Goal: Task Accomplishment & Management: Manage account settings

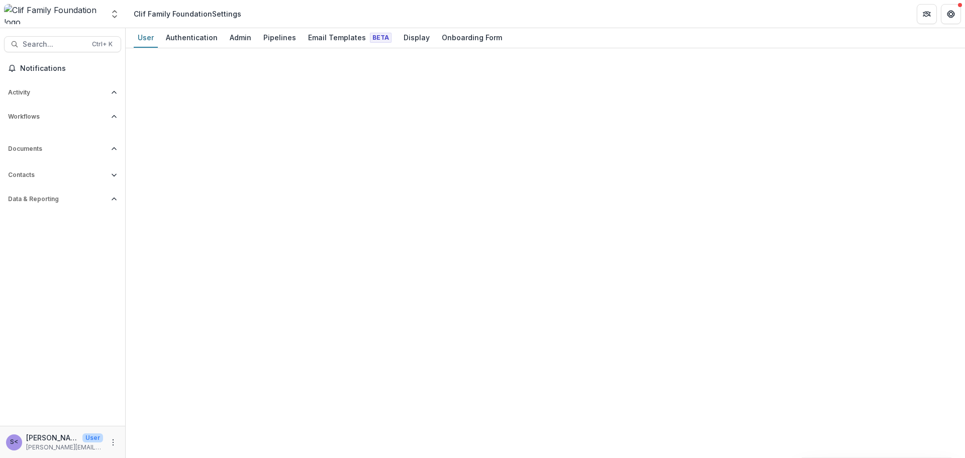
select select "****"
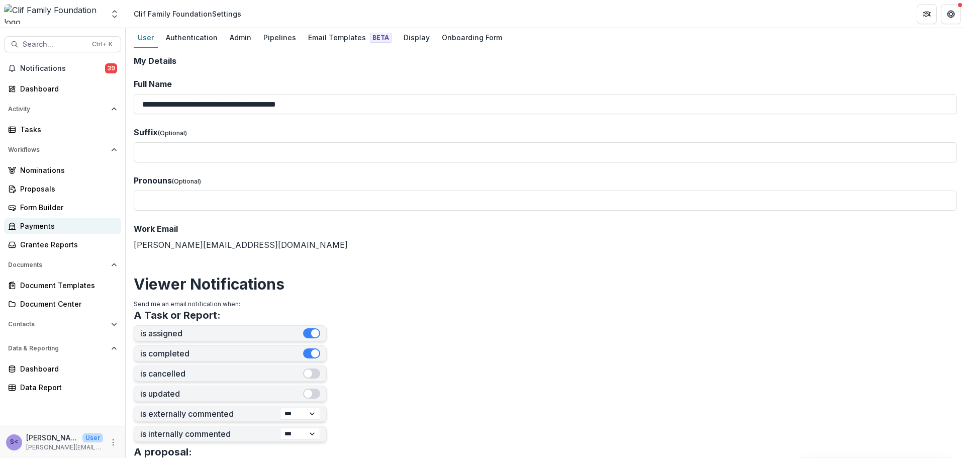
click at [46, 224] on div "Payments" at bounding box center [66, 226] width 93 height 11
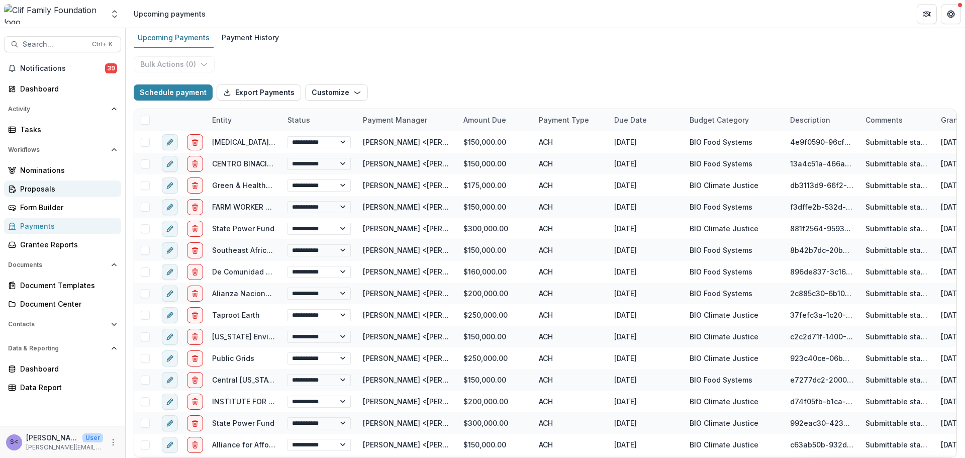
click at [48, 192] on div "Proposals" at bounding box center [66, 188] width 93 height 11
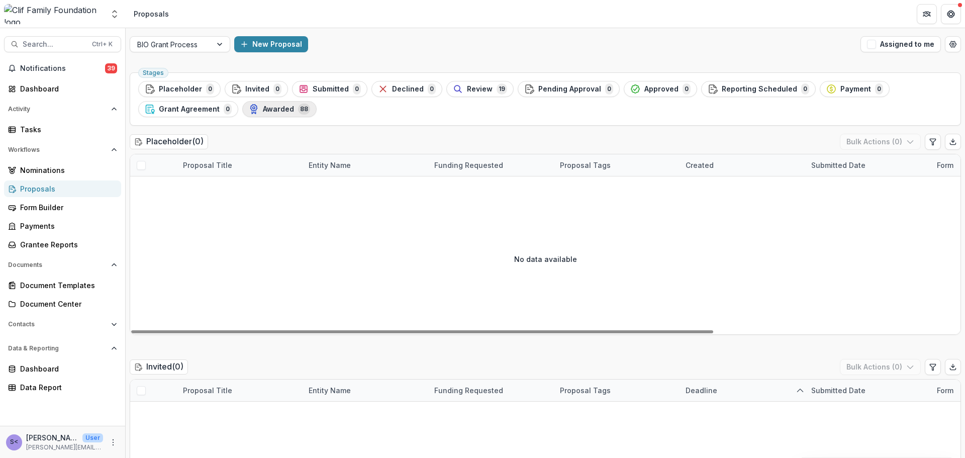
click at [279, 110] on span "Awarded" at bounding box center [278, 109] width 31 height 9
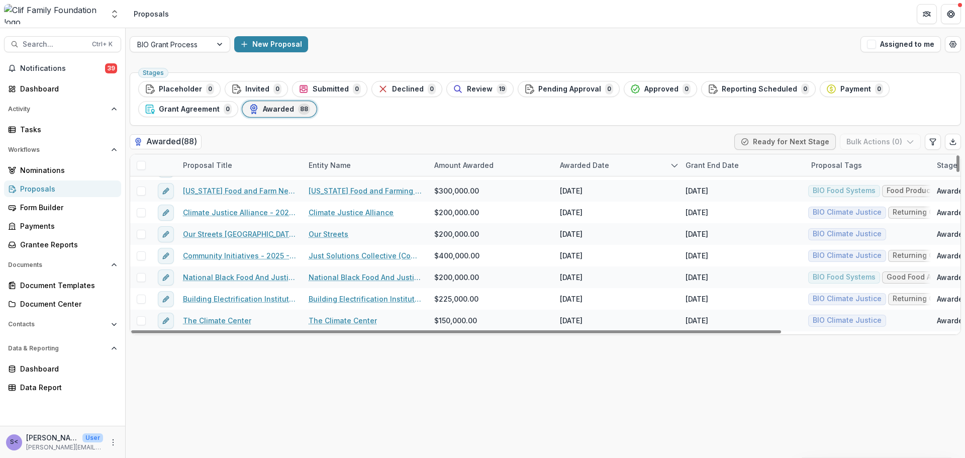
scroll to position [452, 0]
click at [710, 163] on div "Grant End Date" at bounding box center [711, 165] width 65 height 11
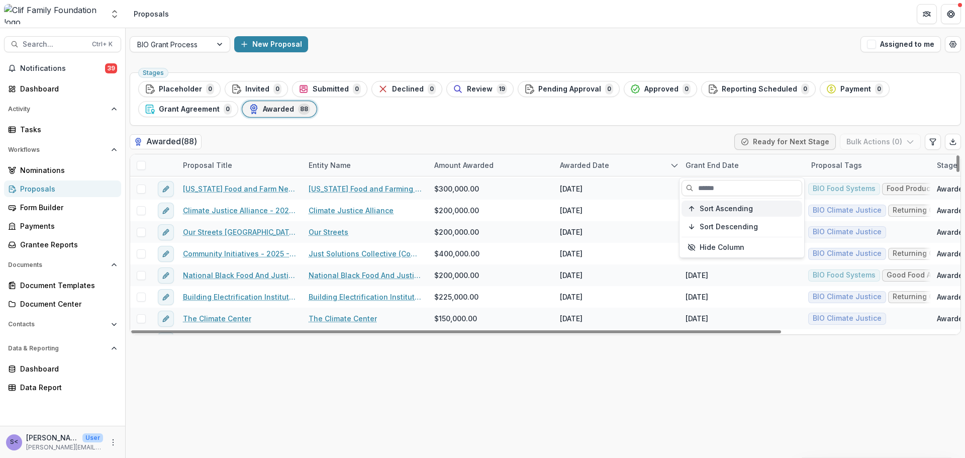
click at [714, 208] on span "Sort Ascending" at bounding box center [725, 208] width 53 height 9
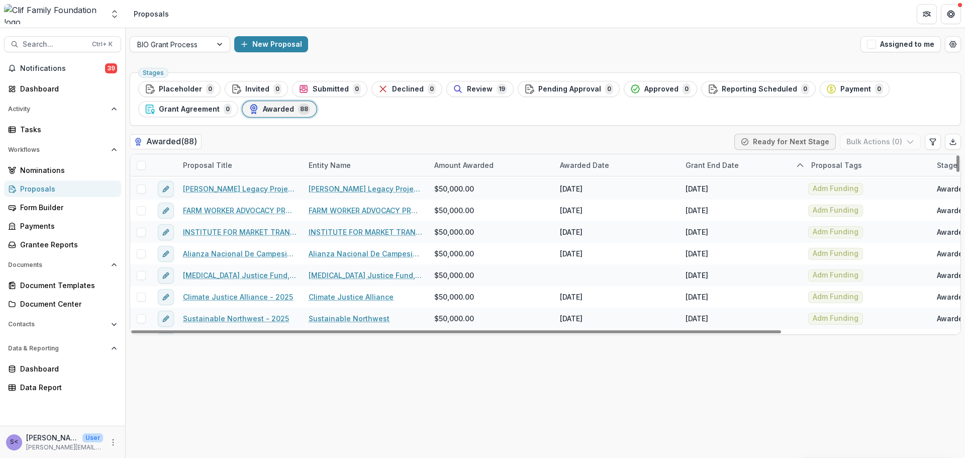
click at [704, 136] on div "Awarded ( 88 ) Ready for Next Stage Bulk Actions ( 0 )" at bounding box center [545, 144] width 831 height 20
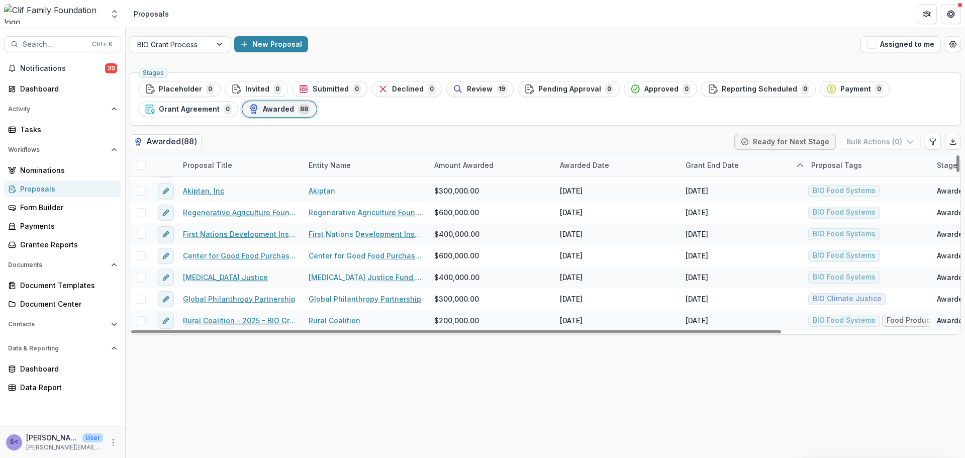
scroll to position [754, 0]
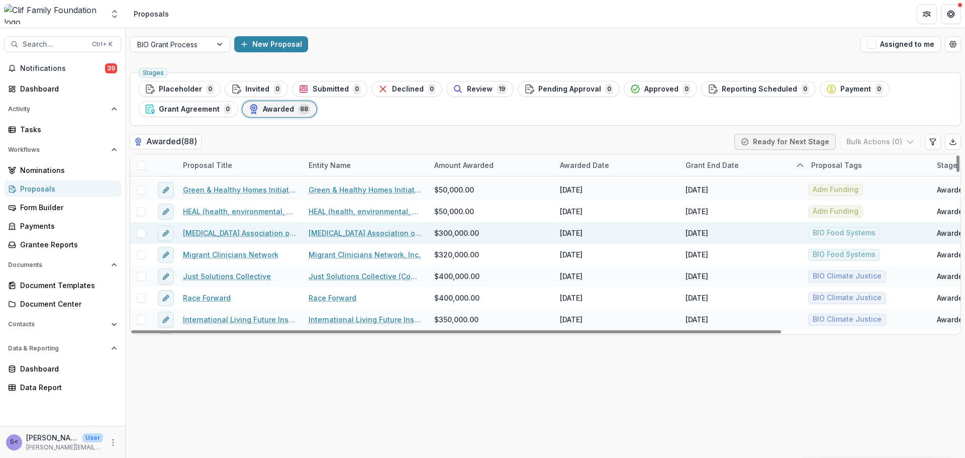
click at [143, 235] on span at bounding box center [141, 233] width 9 height 9
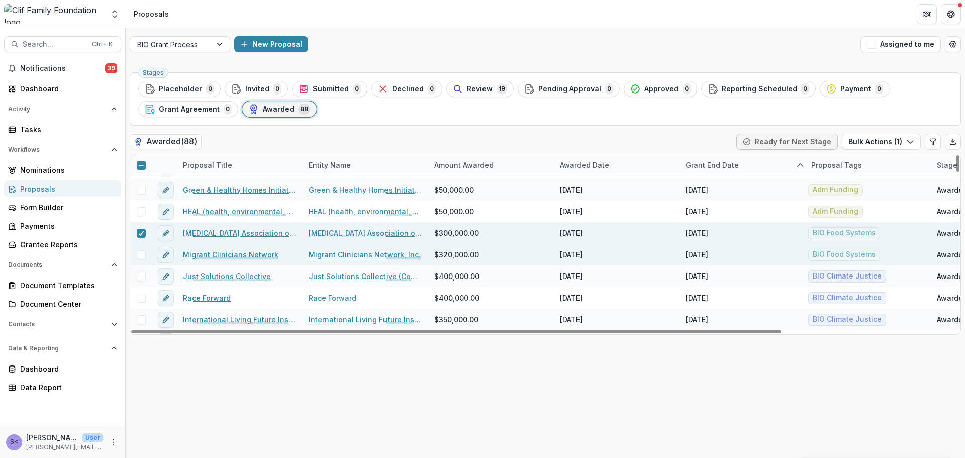
click at [141, 257] on span at bounding box center [141, 254] width 9 height 9
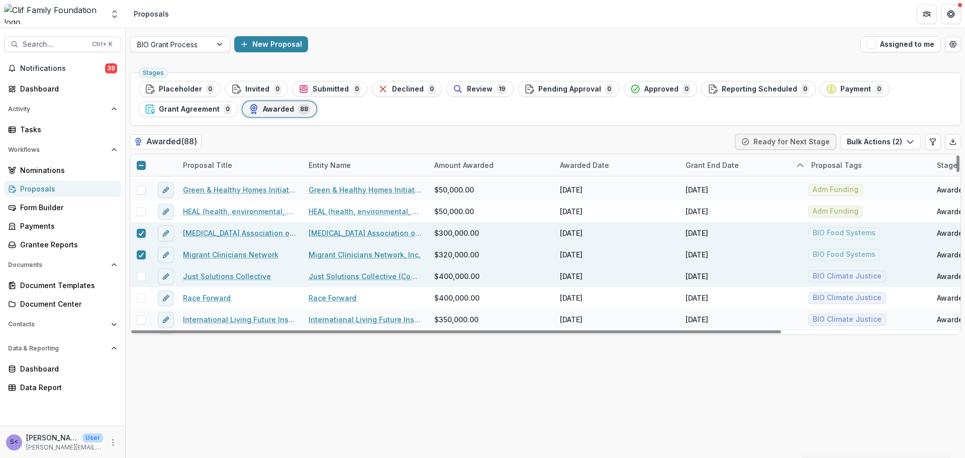
click at [140, 274] on span at bounding box center [141, 276] width 9 height 9
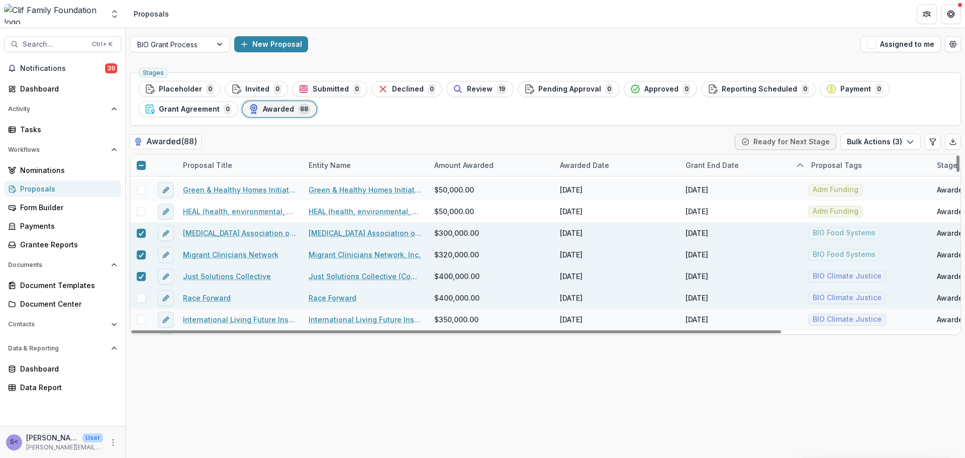
click at [138, 297] on span at bounding box center [141, 297] width 9 height 9
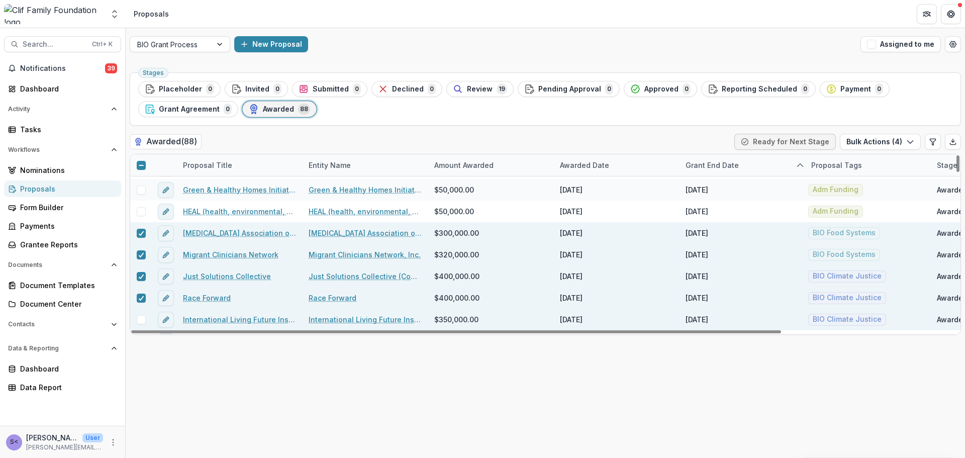
click at [140, 322] on span at bounding box center [141, 319] width 9 height 9
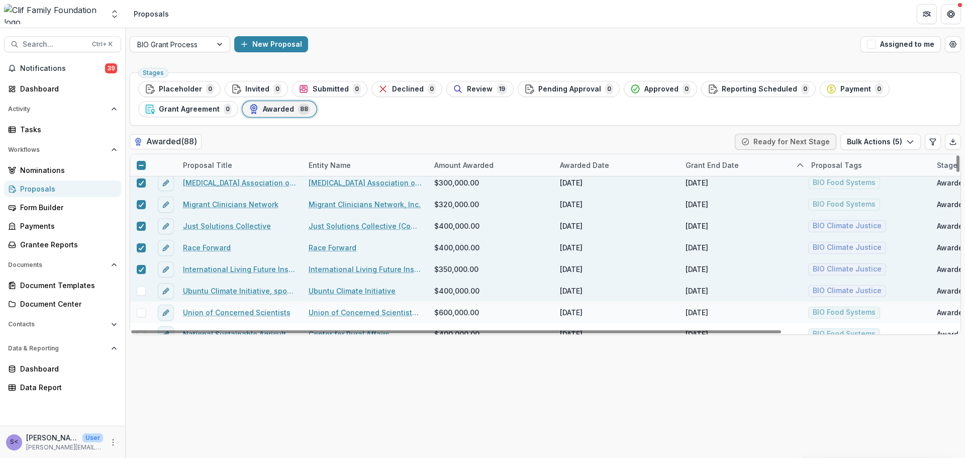
click at [139, 294] on span at bounding box center [141, 290] width 9 height 9
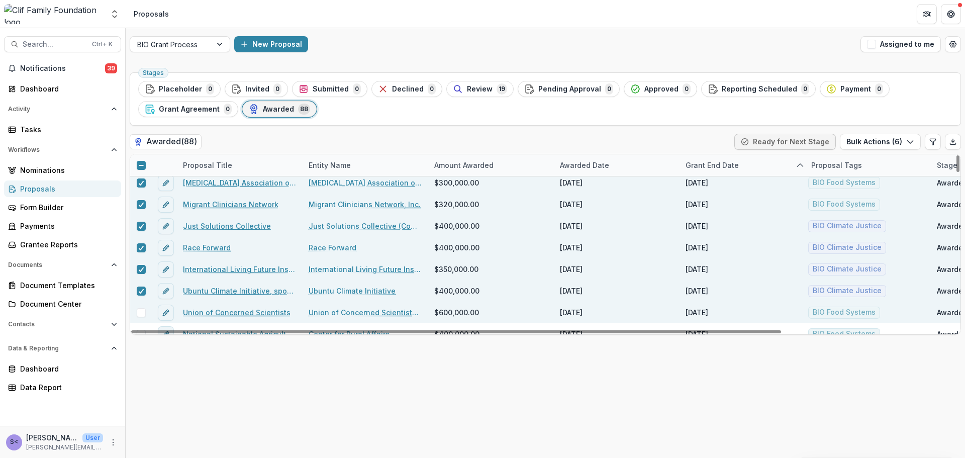
click at [139, 315] on span at bounding box center [141, 312] width 9 height 9
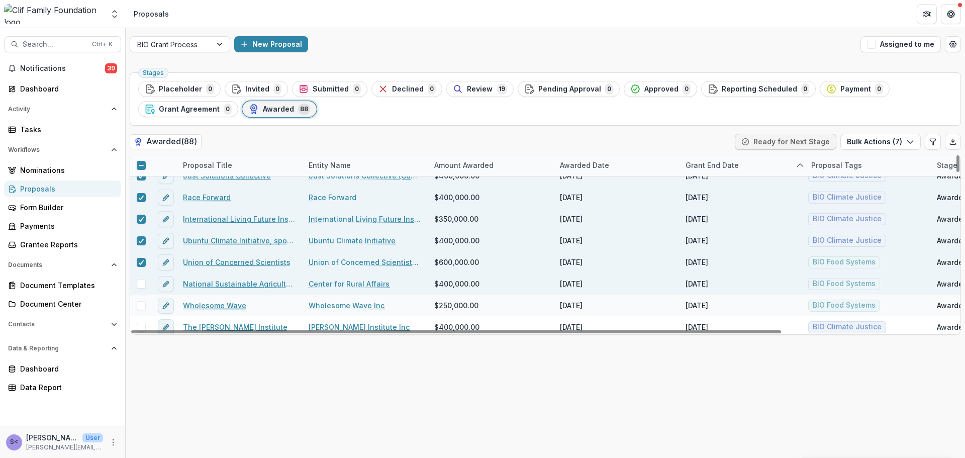
click at [140, 286] on span at bounding box center [141, 283] width 9 height 9
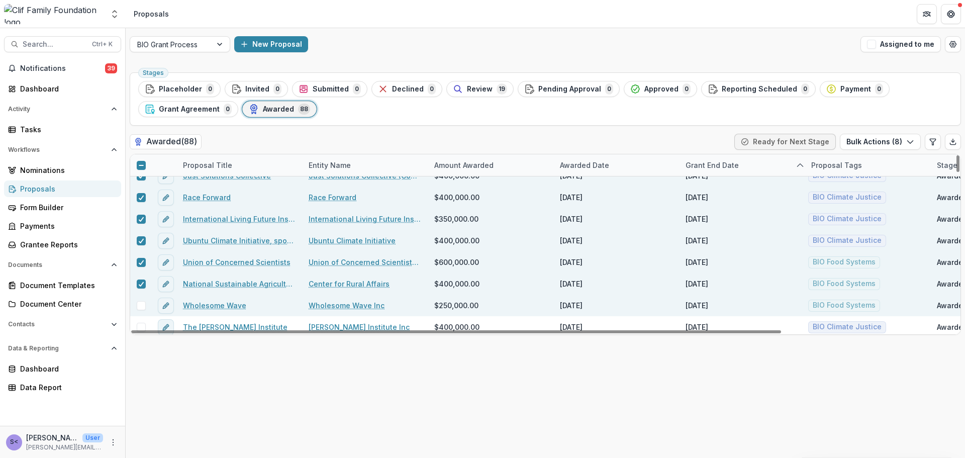
click at [140, 304] on span at bounding box center [141, 305] width 9 height 9
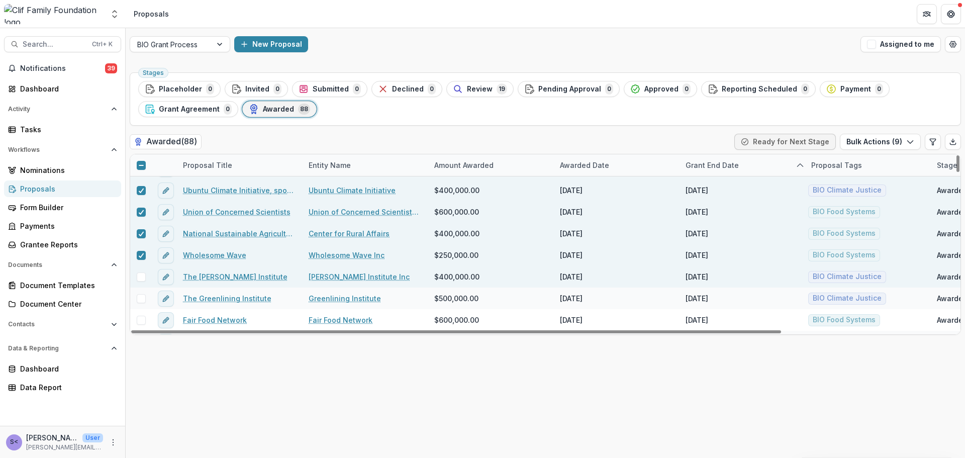
click at [141, 280] on span at bounding box center [141, 276] width 9 height 9
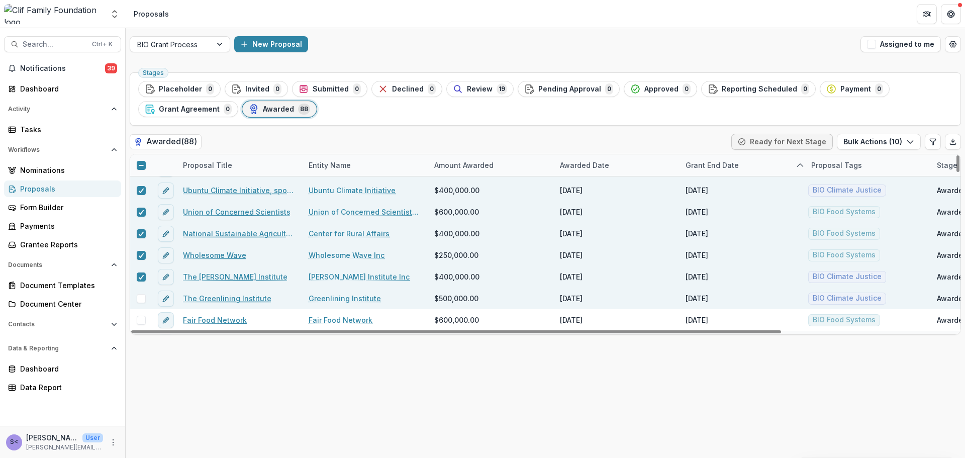
click at [141, 300] on span at bounding box center [141, 298] width 9 height 9
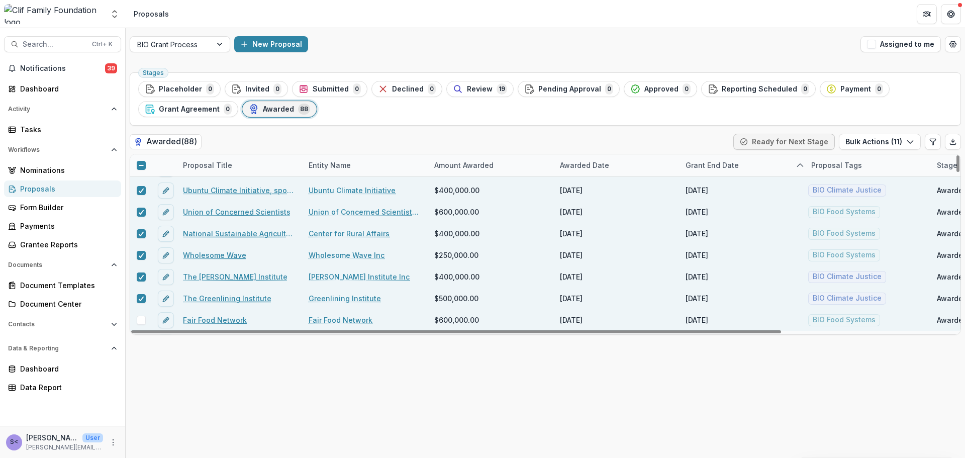
click at [142, 319] on span at bounding box center [141, 319] width 9 height 9
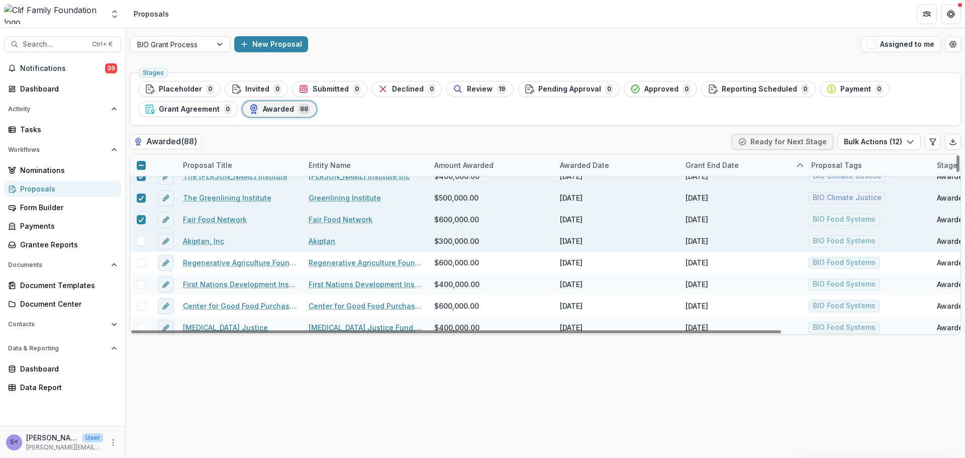
click at [142, 244] on span at bounding box center [141, 241] width 9 height 9
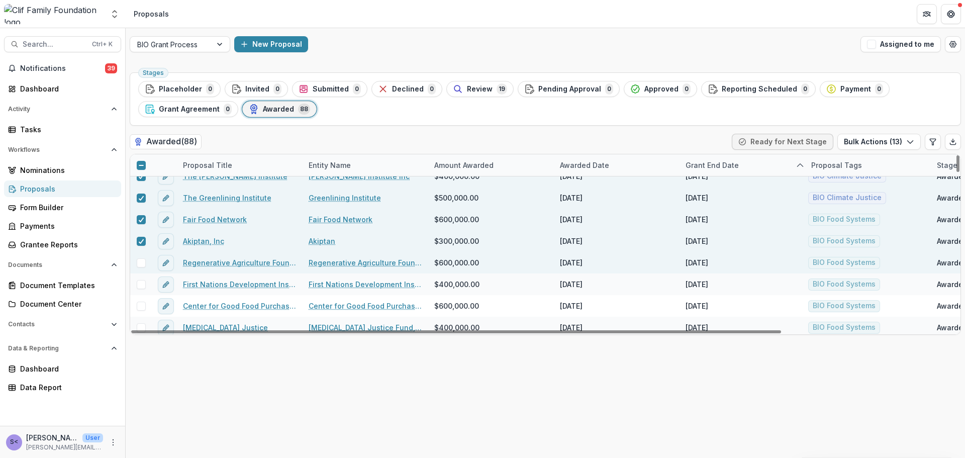
click at [143, 261] on span at bounding box center [141, 262] width 9 height 9
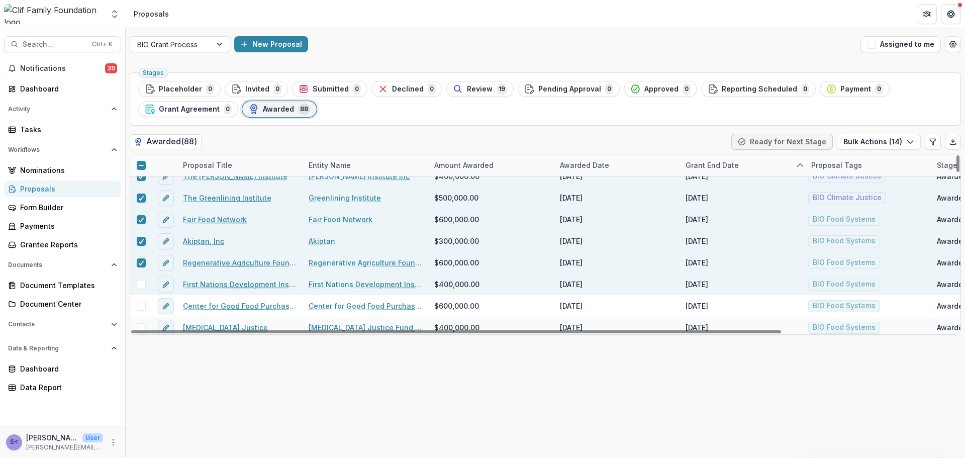
click at [143, 285] on span at bounding box center [141, 284] width 9 height 9
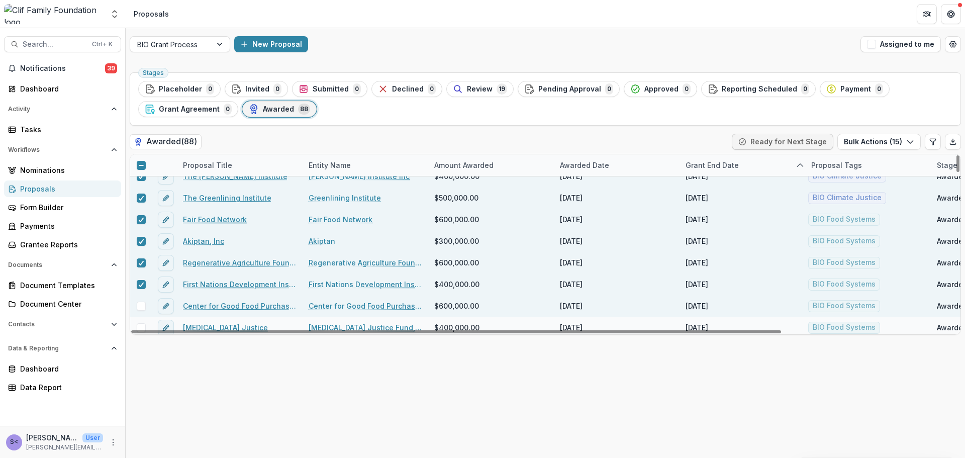
click at [138, 305] on span at bounding box center [141, 305] width 9 height 9
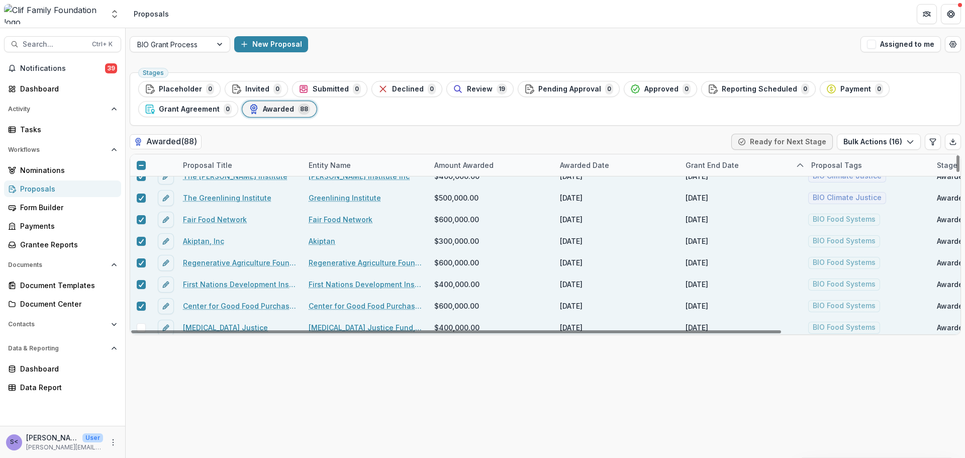
scroll to position [1055, 0]
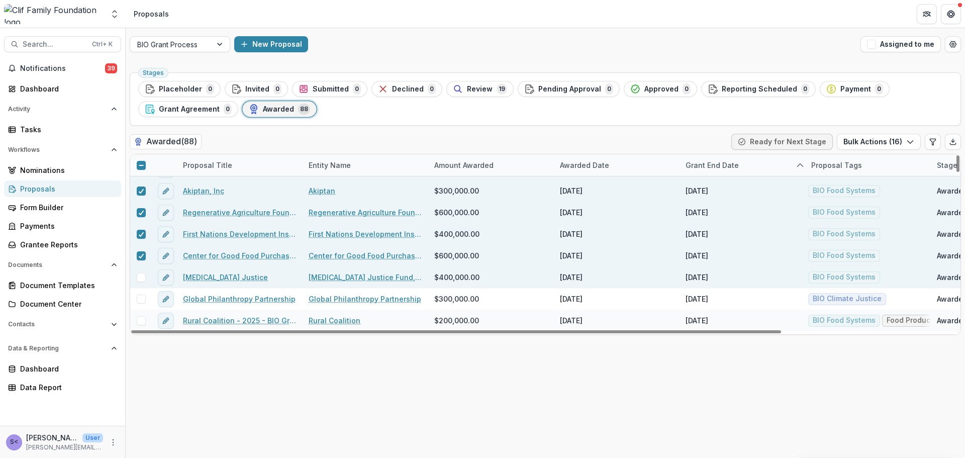
click at [143, 279] on span at bounding box center [141, 277] width 9 height 9
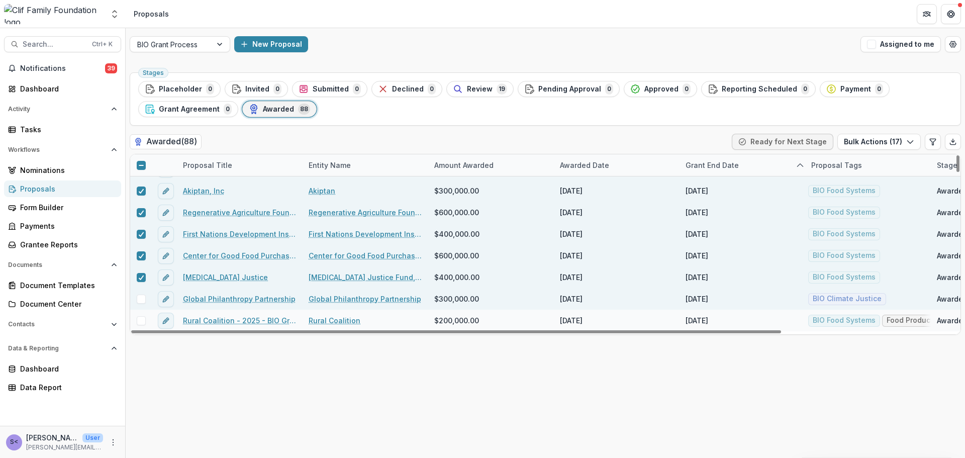
click at [143, 299] on span at bounding box center [141, 298] width 9 height 9
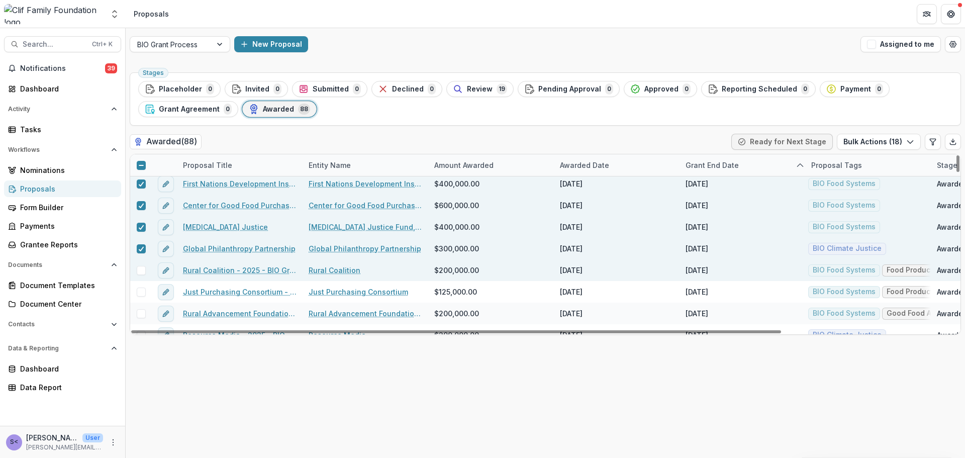
click at [142, 269] on span at bounding box center [141, 270] width 9 height 9
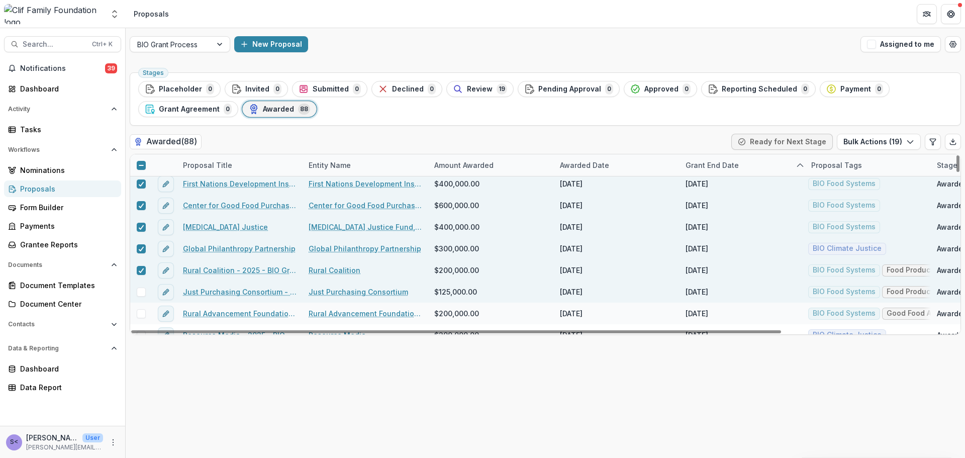
click at [145, 288] on span at bounding box center [141, 291] width 9 height 9
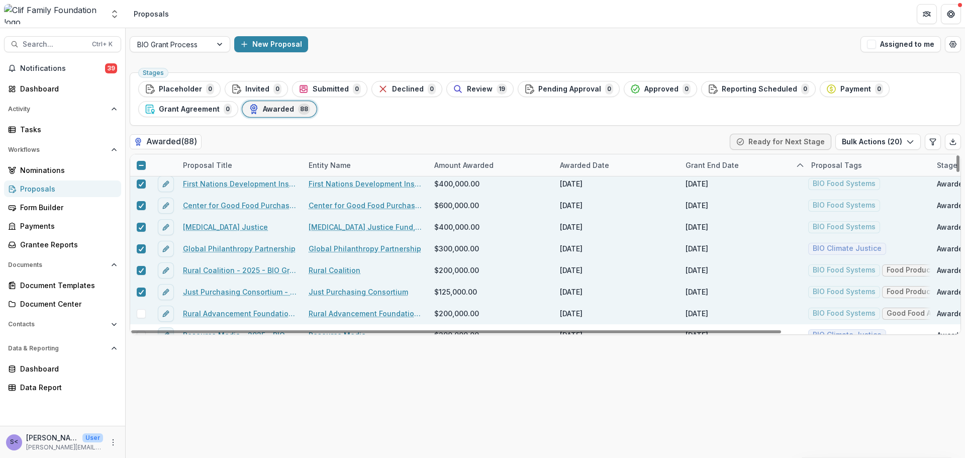
click at [141, 320] on div at bounding box center [141, 313] width 22 height 22
click at [141, 318] on span at bounding box center [141, 313] width 9 height 9
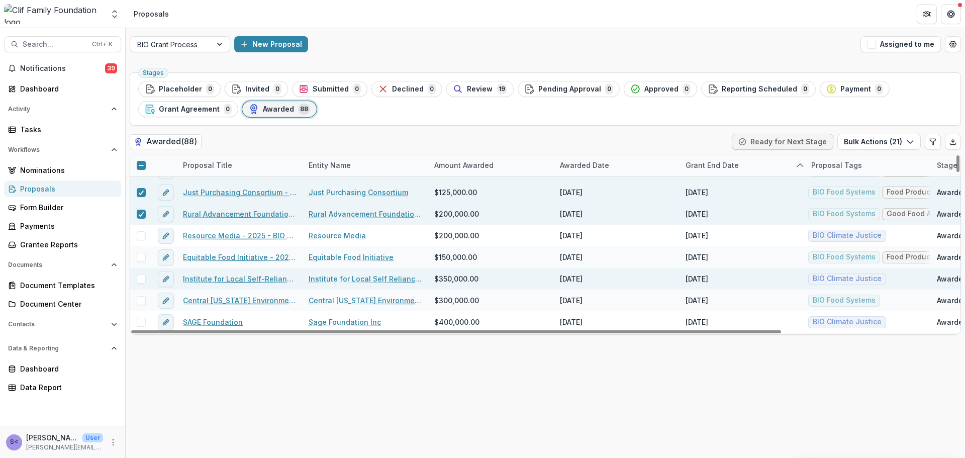
scroll to position [1206, 0]
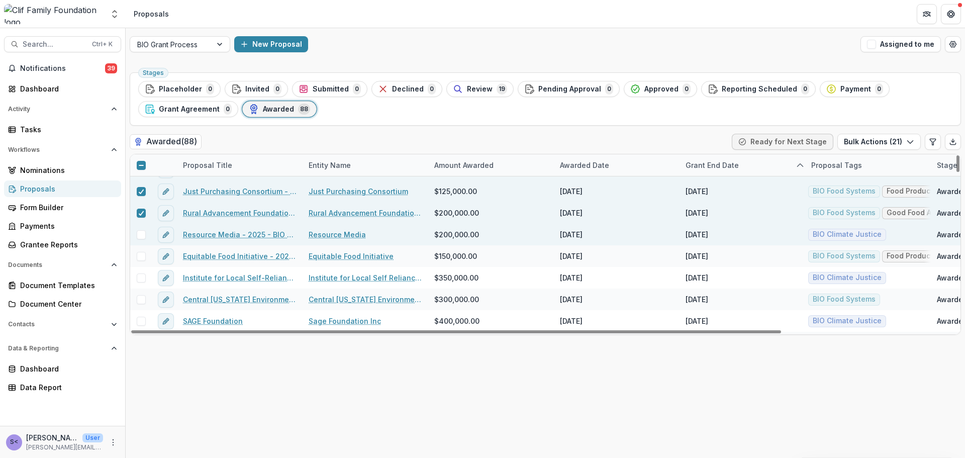
click at [145, 236] on span at bounding box center [141, 234] width 9 height 9
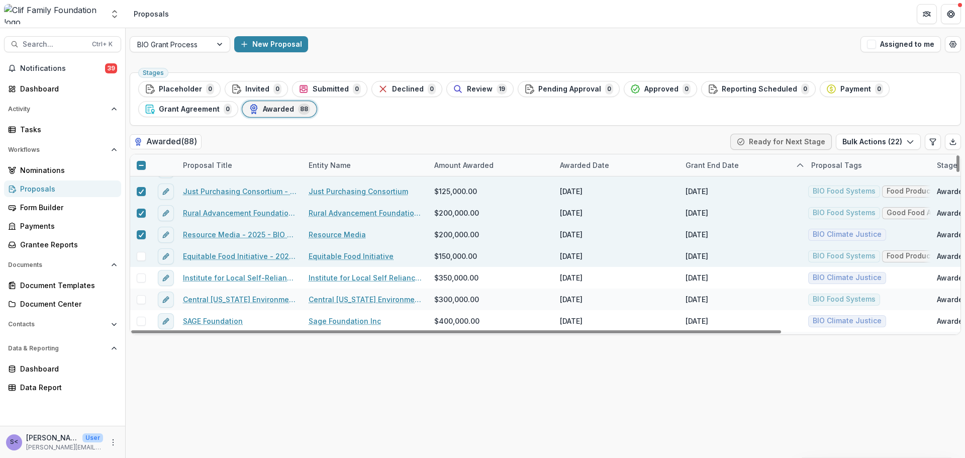
click at [144, 259] on span at bounding box center [141, 256] width 9 height 9
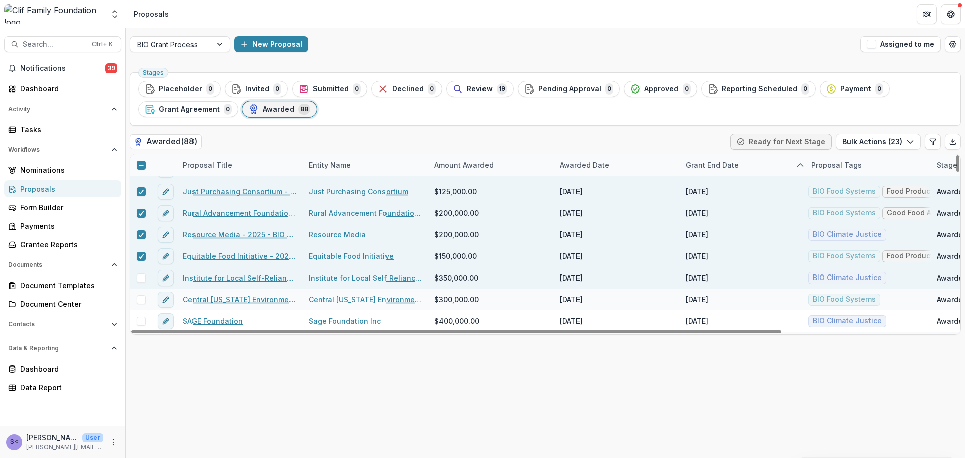
click at [142, 278] on span at bounding box center [141, 277] width 9 height 9
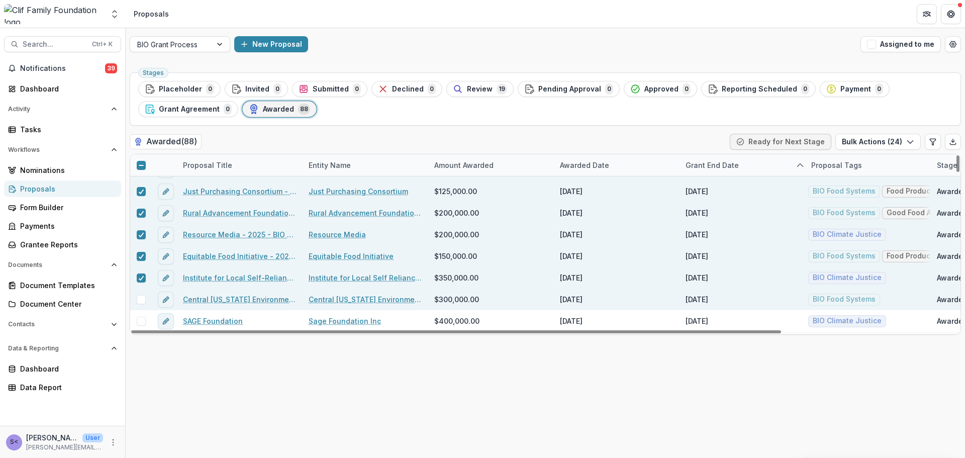
click at [141, 298] on span at bounding box center [141, 299] width 9 height 9
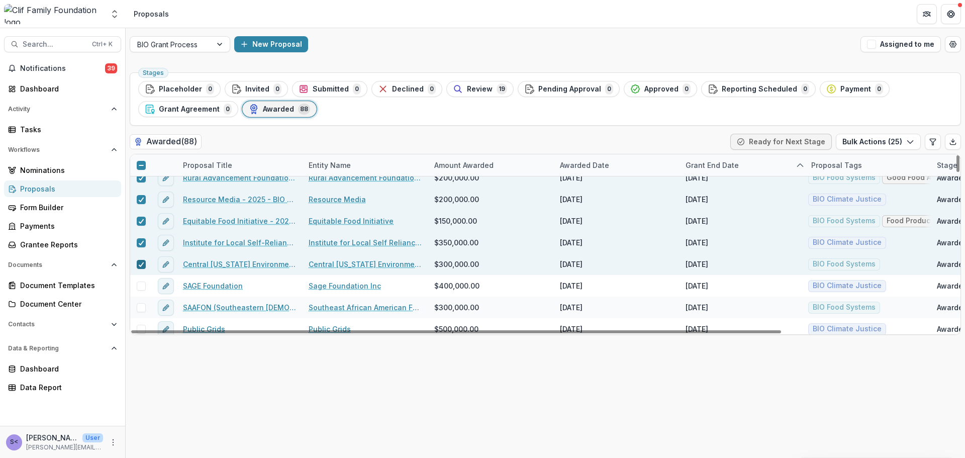
scroll to position [1256, 0]
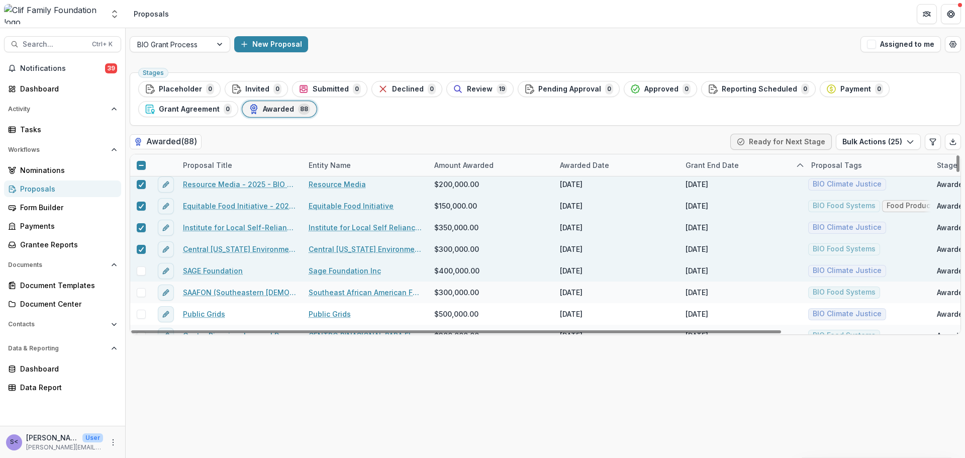
click at [140, 275] on span at bounding box center [141, 270] width 9 height 9
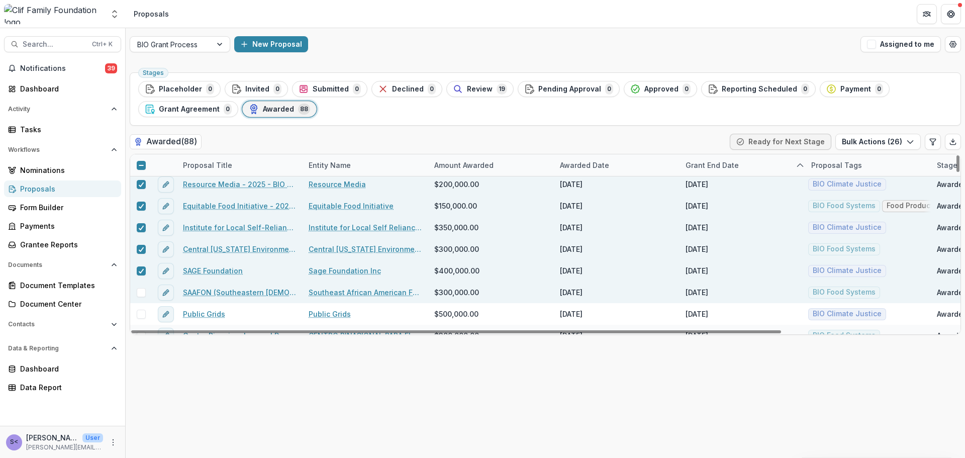
click at [139, 293] on span at bounding box center [141, 292] width 9 height 9
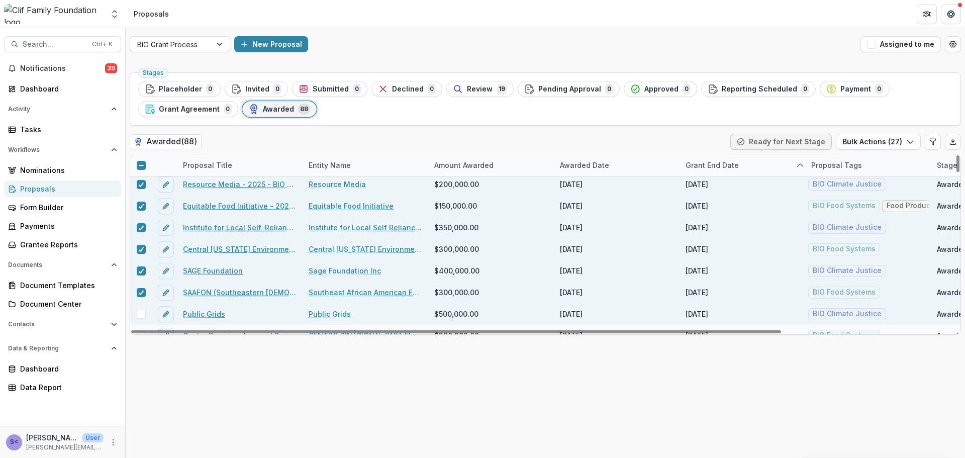
click at [142, 314] on span at bounding box center [141, 313] width 9 height 9
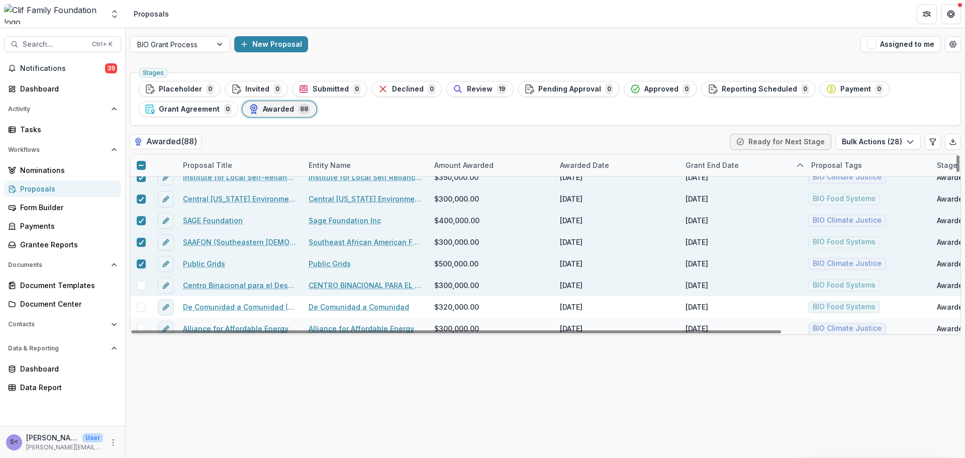
click at [142, 283] on span at bounding box center [141, 285] width 9 height 9
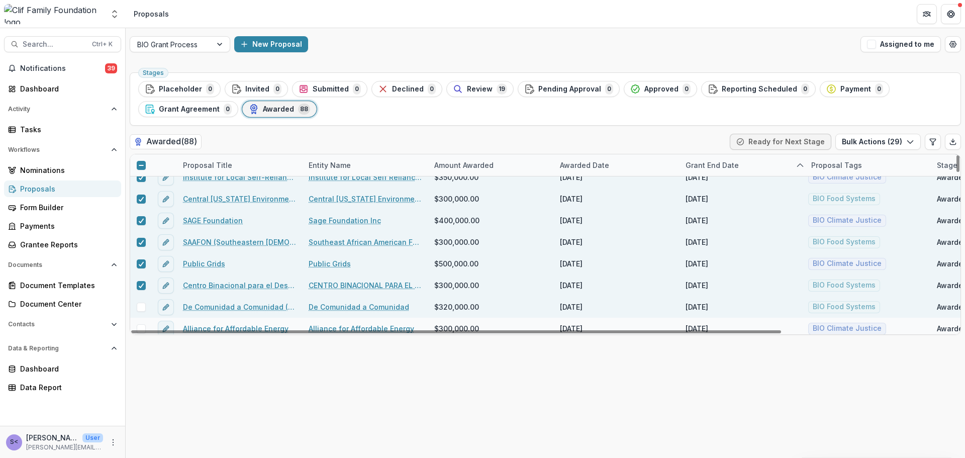
click at [142, 307] on span at bounding box center [141, 306] width 9 height 9
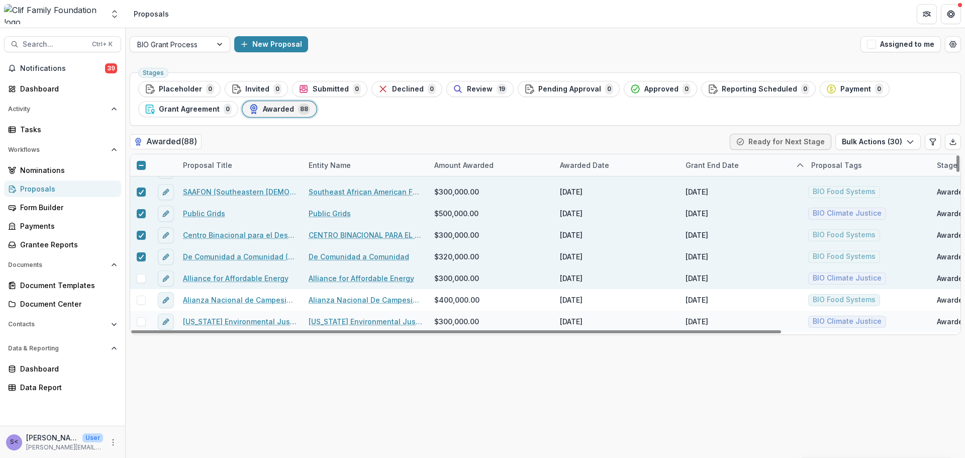
click at [141, 279] on span at bounding box center [141, 278] width 9 height 9
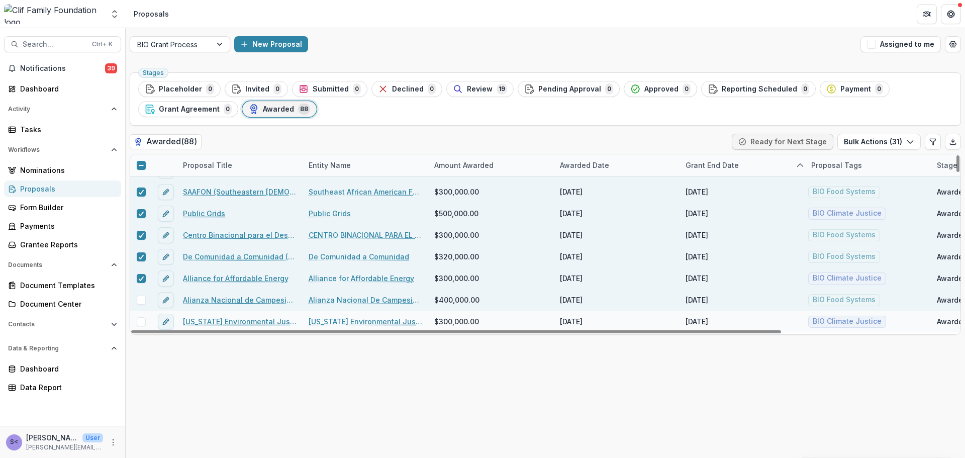
click at [141, 299] on span at bounding box center [141, 299] width 9 height 9
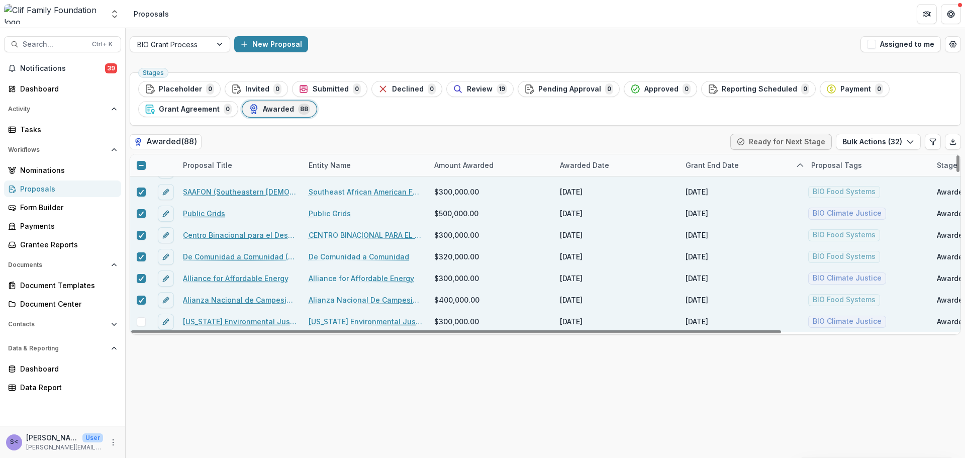
click at [140, 322] on span at bounding box center [141, 321] width 9 height 9
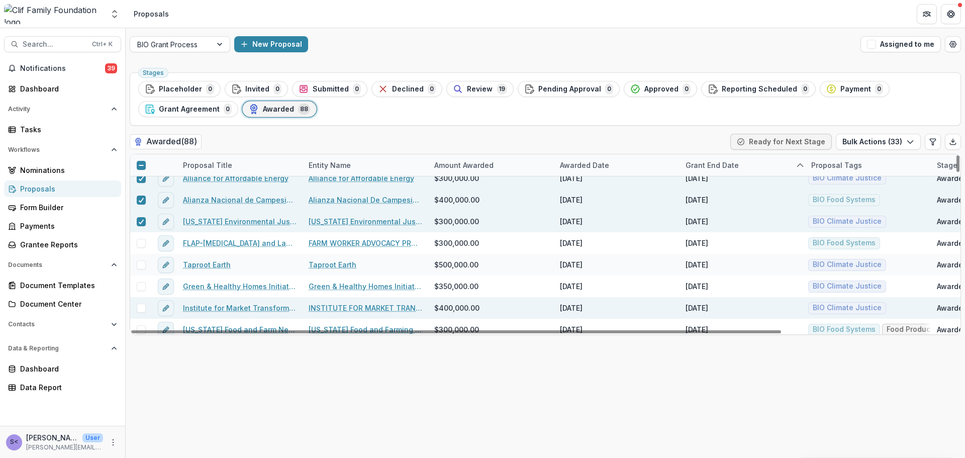
scroll to position [1457, 0]
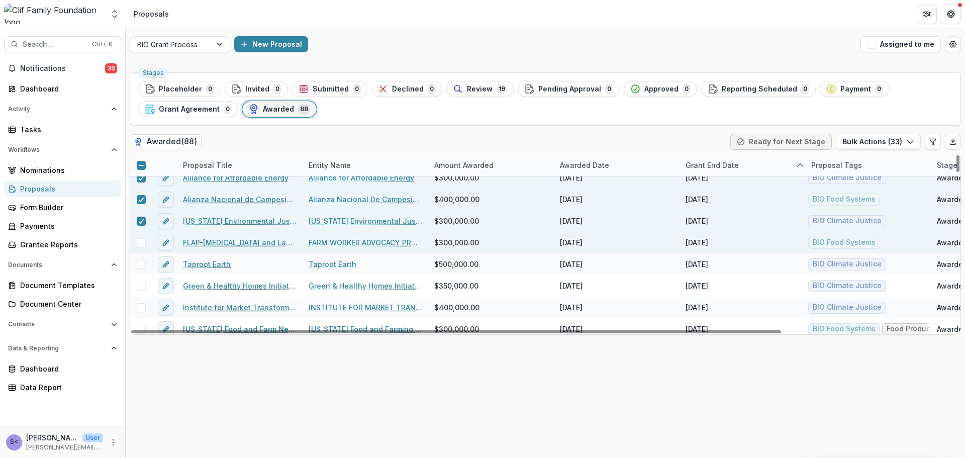
click at [141, 246] on span at bounding box center [141, 242] width 9 height 9
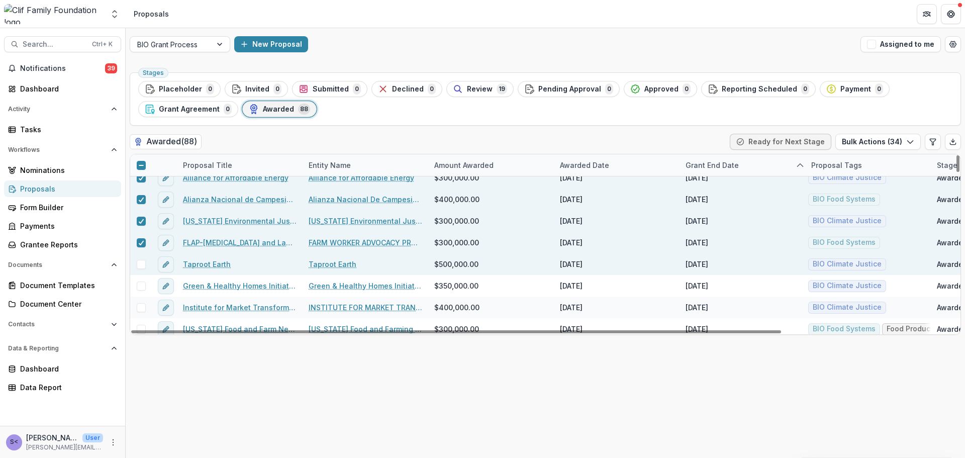
click at [141, 266] on span at bounding box center [141, 264] width 9 height 9
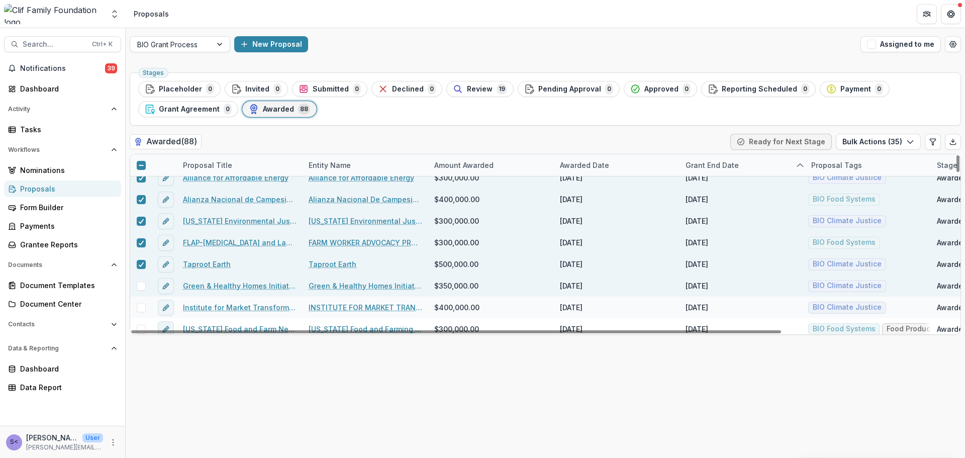
click at [141, 284] on span at bounding box center [141, 285] width 9 height 9
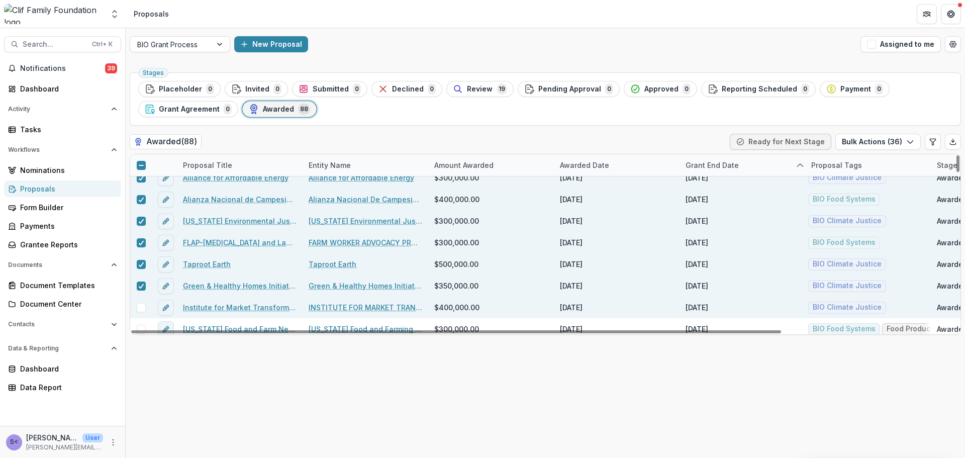
click at [142, 303] on span at bounding box center [141, 307] width 9 height 9
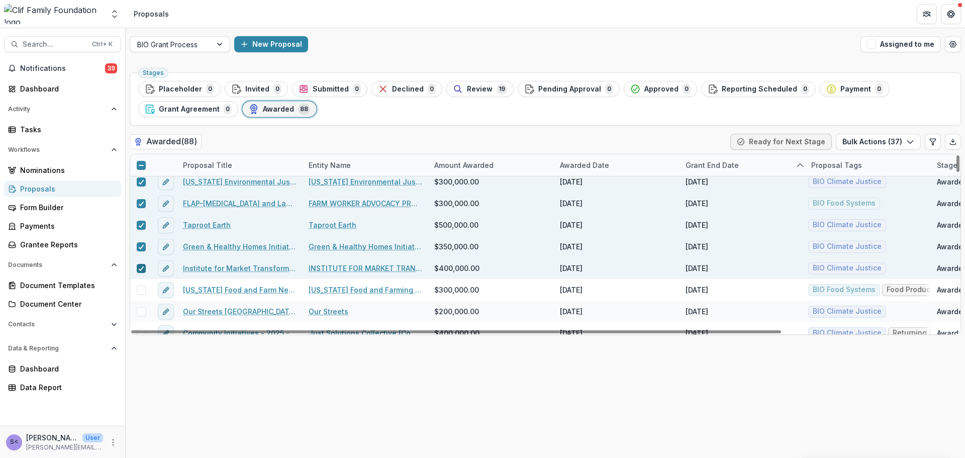
scroll to position [1507, 0]
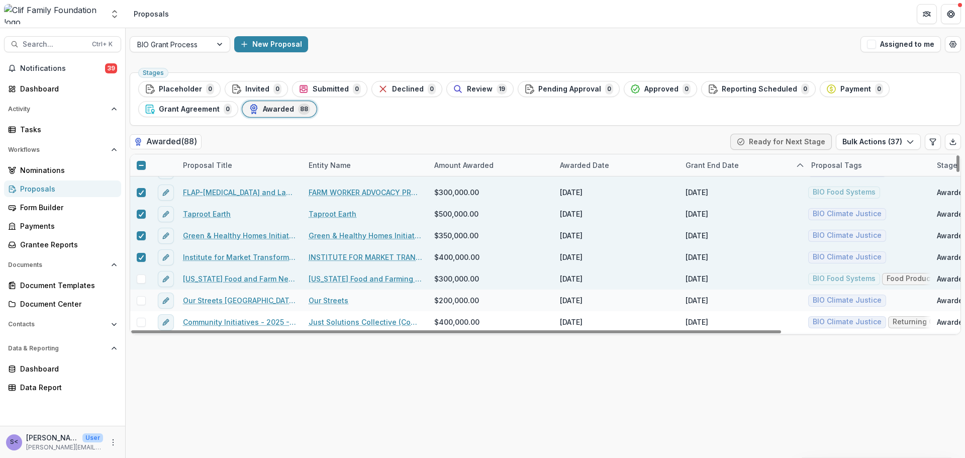
click at [143, 283] on div at bounding box center [141, 279] width 22 height 22
click at [142, 281] on span at bounding box center [141, 278] width 9 height 9
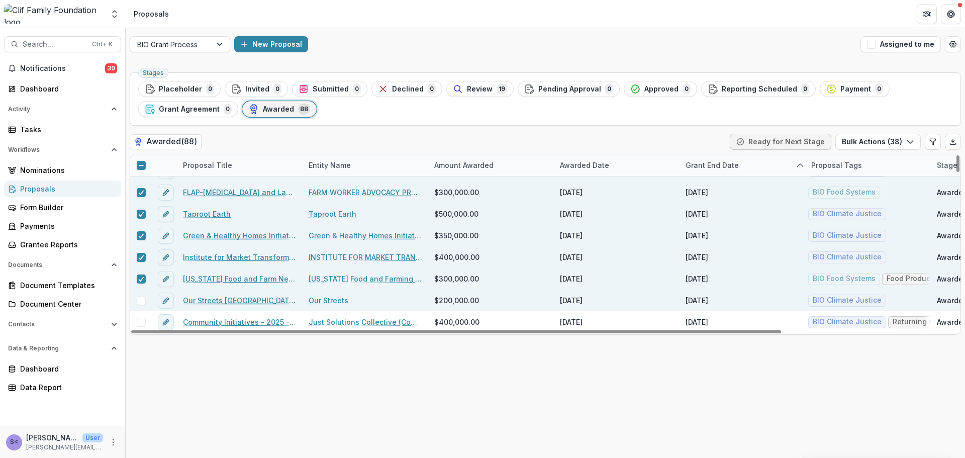
click at [143, 298] on span at bounding box center [141, 300] width 9 height 9
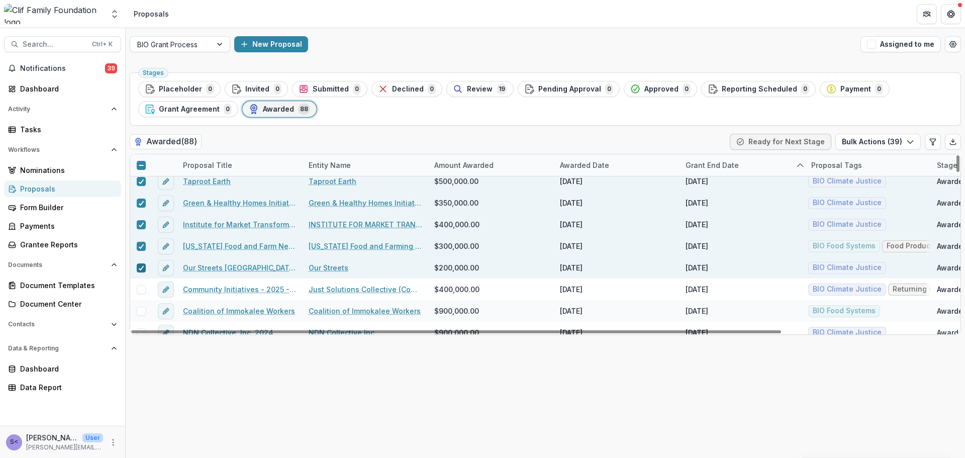
scroll to position [1557, 0]
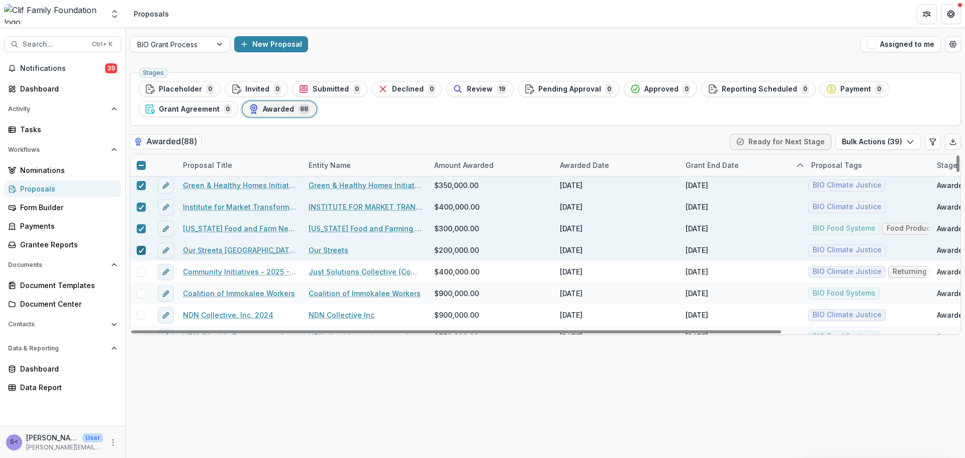
click at [138, 250] on icon at bounding box center [141, 250] width 6 height 5
click at [141, 227] on icon at bounding box center [141, 228] width 6 height 5
click at [952, 141] on polyline "Export table data" at bounding box center [952, 142] width 3 height 2
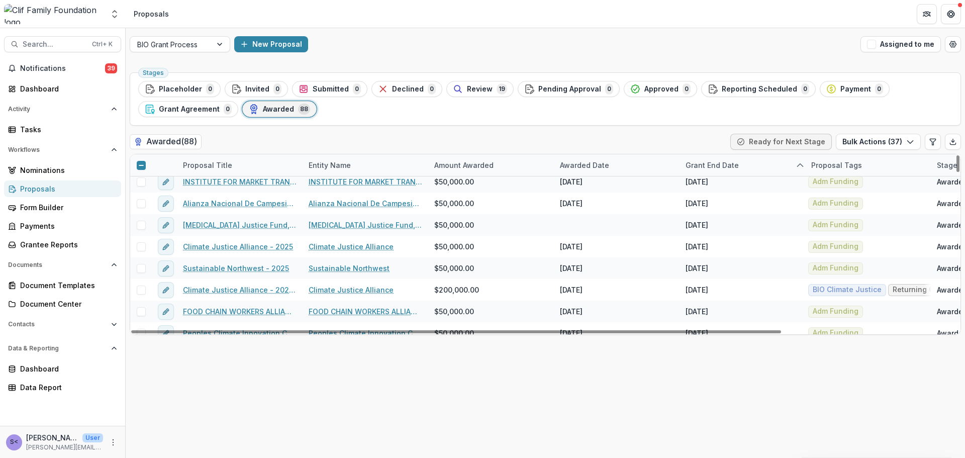
scroll to position [553, 0]
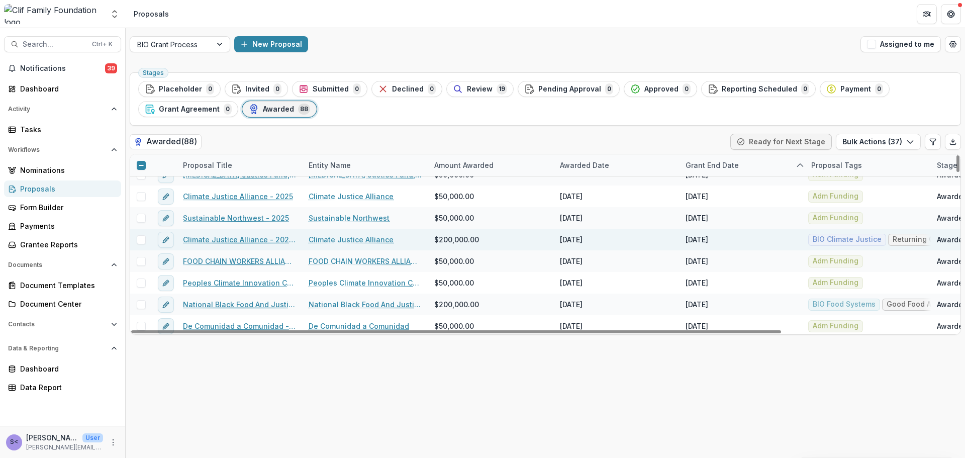
click at [142, 239] on span at bounding box center [141, 239] width 9 height 9
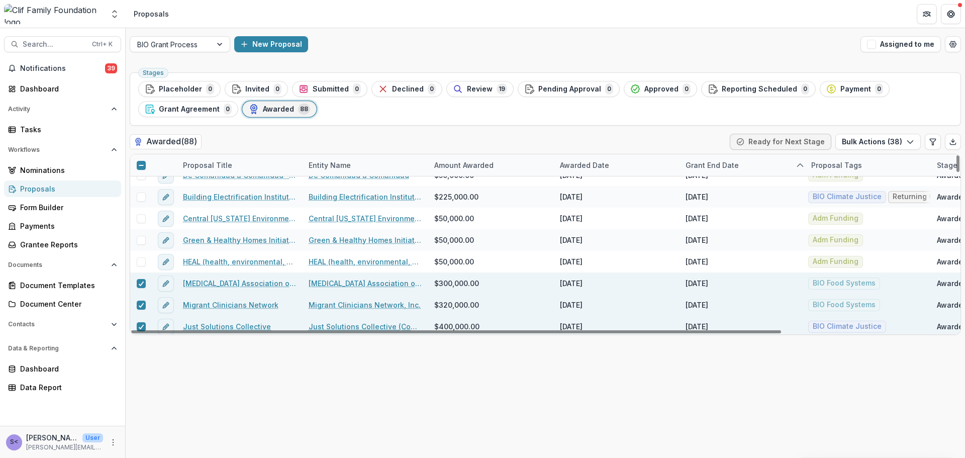
scroll to position [603, 0]
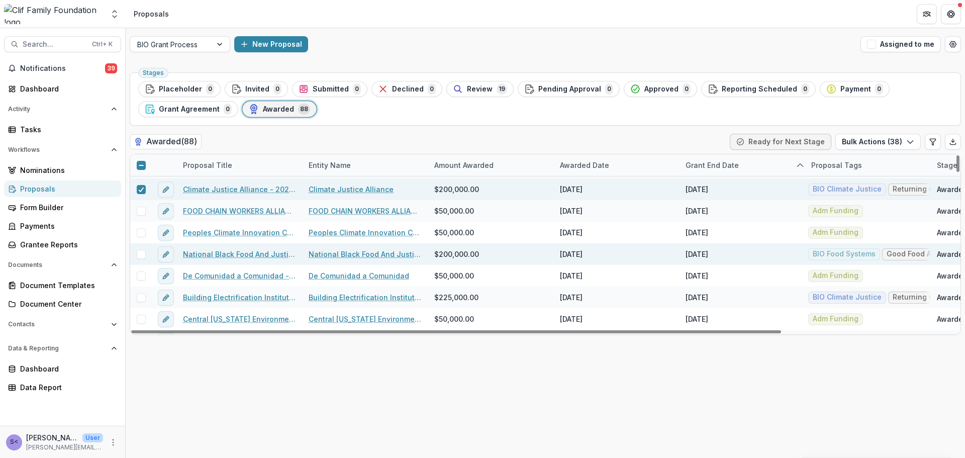
click at [140, 255] on span at bounding box center [141, 254] width 9 height 9
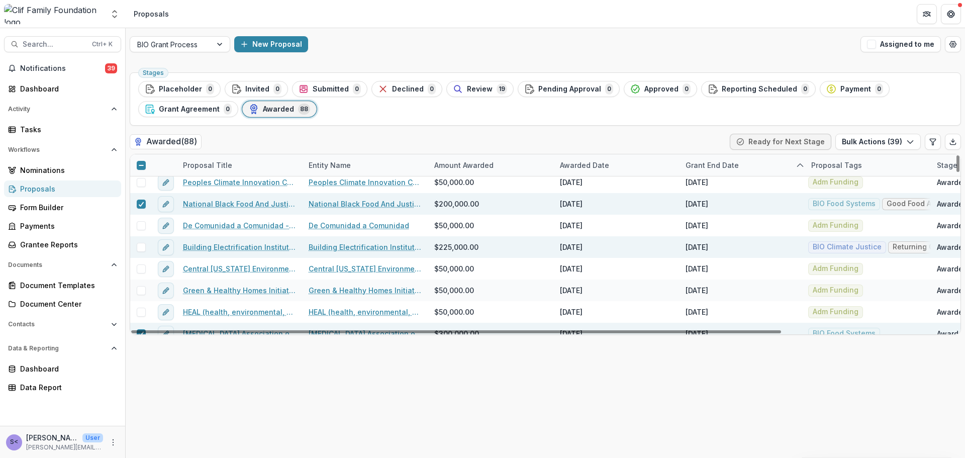
click at [141, 250] on span at bounding box center [141, 247] width 9 height 9
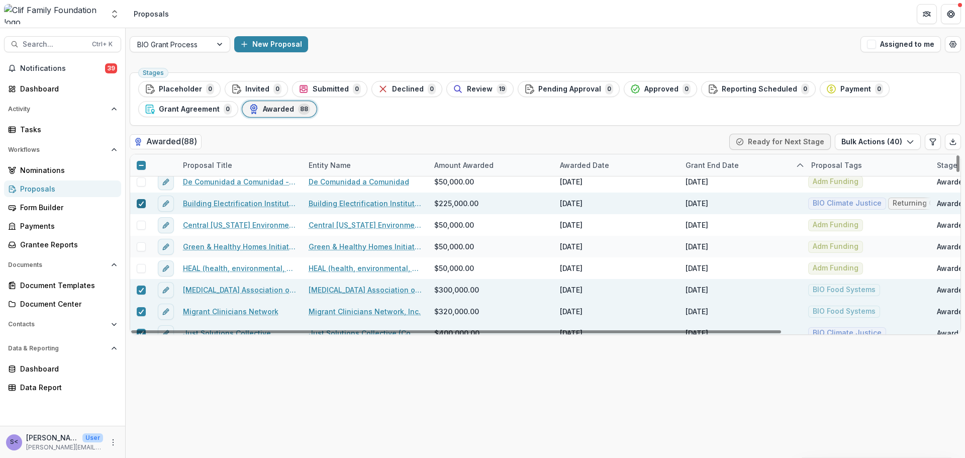
scroll to position [703, 0]
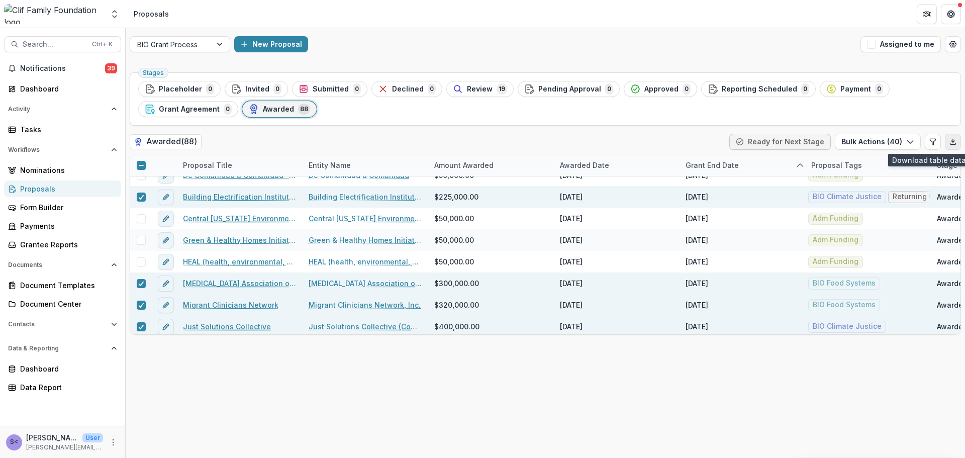
click at [956, 141] on icon "Export table data" at bounding box center [953, 142] width 8 height 8
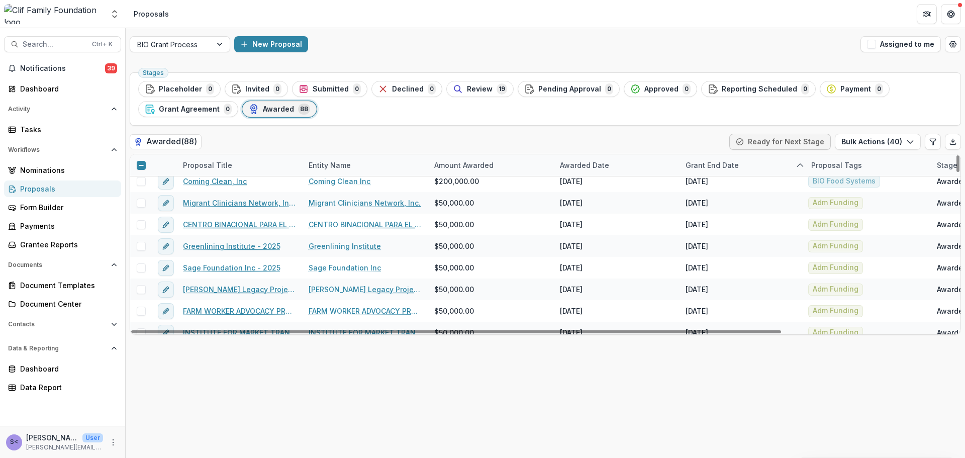
scroll to position [50, 0]
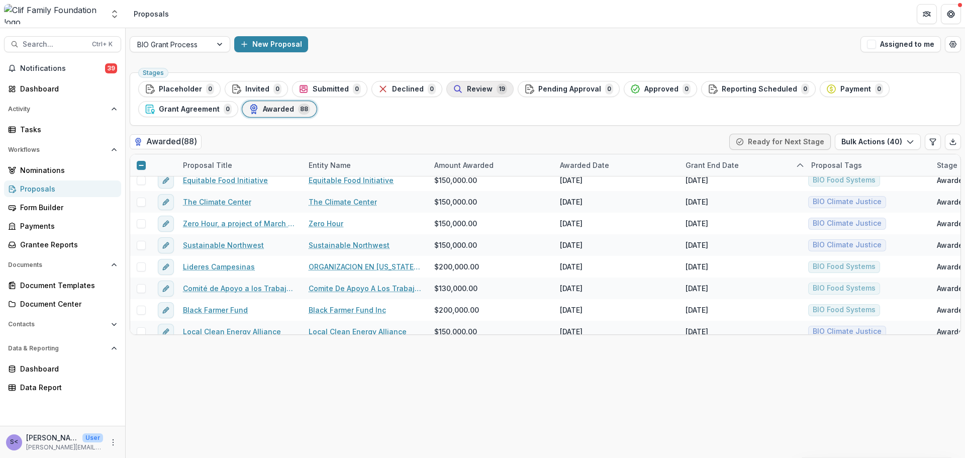
click at [496, 91] on span "19" at bounding box center [501, 88] width 11 height 11
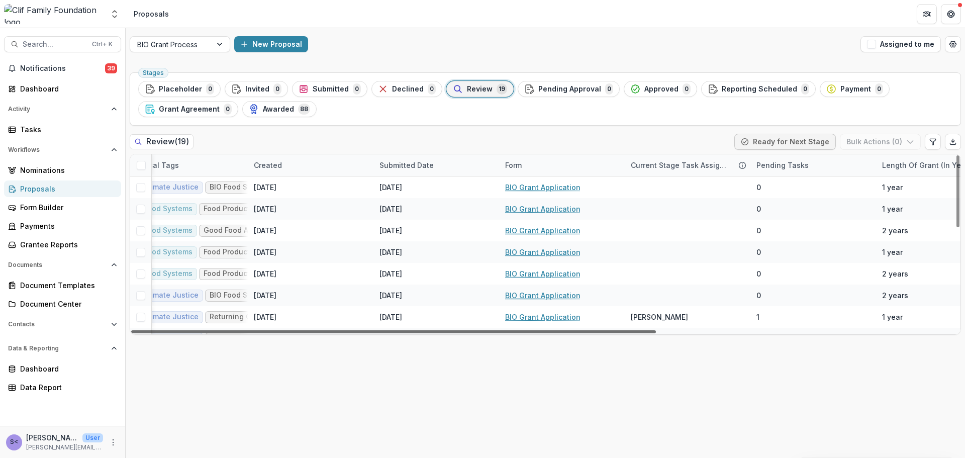
scroll to position [0, 473]
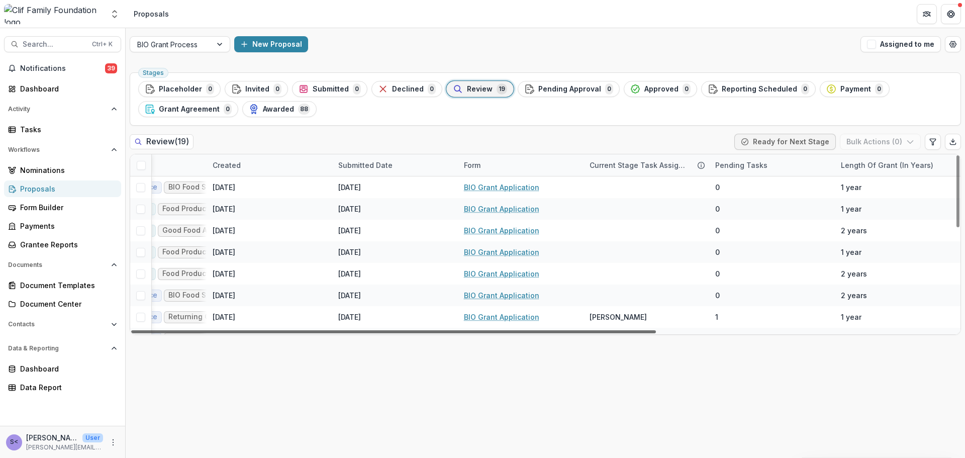
drag, startPoint x: 347, startPoint y: 330, endPoint x: 733, endPoint y: 331, distance: 386.3
click at [656, 331] on div at bounding box center [393, 331] width 524 height 3
click at [851, 161] on div "Length of Grant (in years)" at bounding box center [886, 165] width 104 height 11
click at [865, 205] on span "Sort Ascending" at bounding box center [881, 208] width 53 height 9
click at [682, 137] on div "Review ( 19 ) Ready for Next Stage Bulk Actions ( 0 )" at bounding box center [545, 144] width 831 height 20
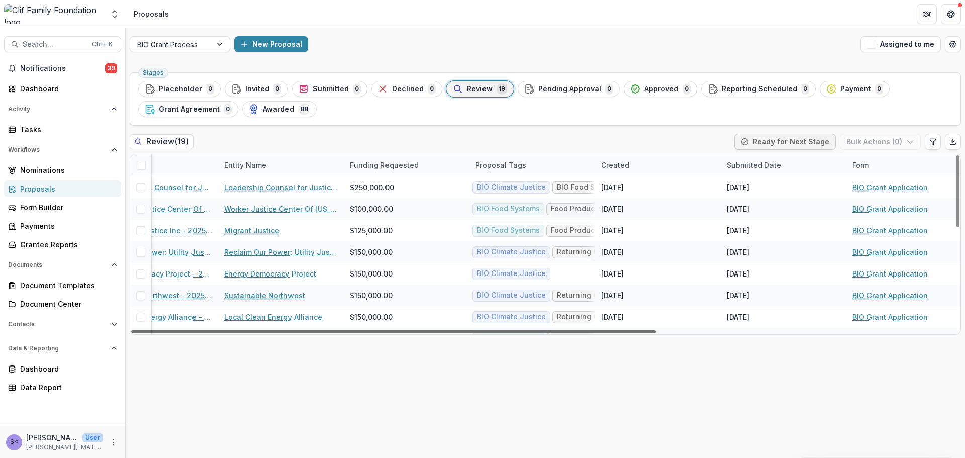
scroll to position [0, 0]
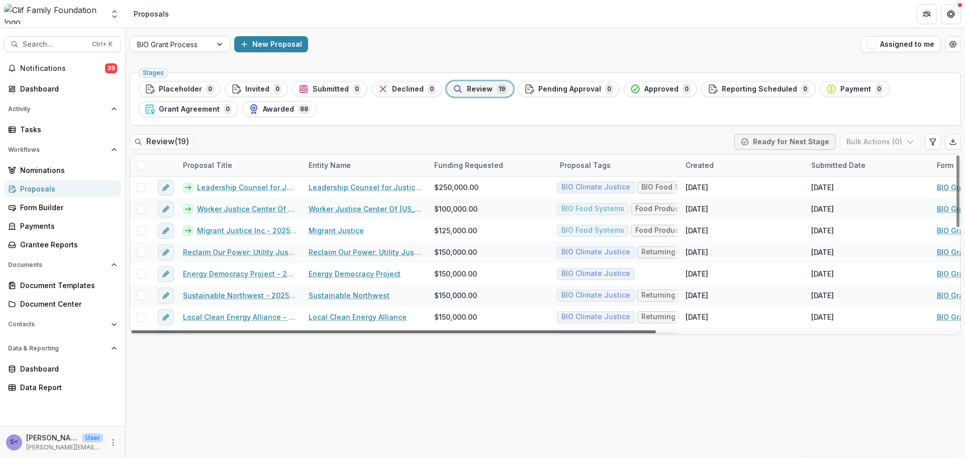
drag, startPoint x: 724, startPoint y: 331, endPoint x: 385, endPoint y: 331, distance: 339.1
click at [385, 331] on div at bounding box center [393, 331] width 524 height 3
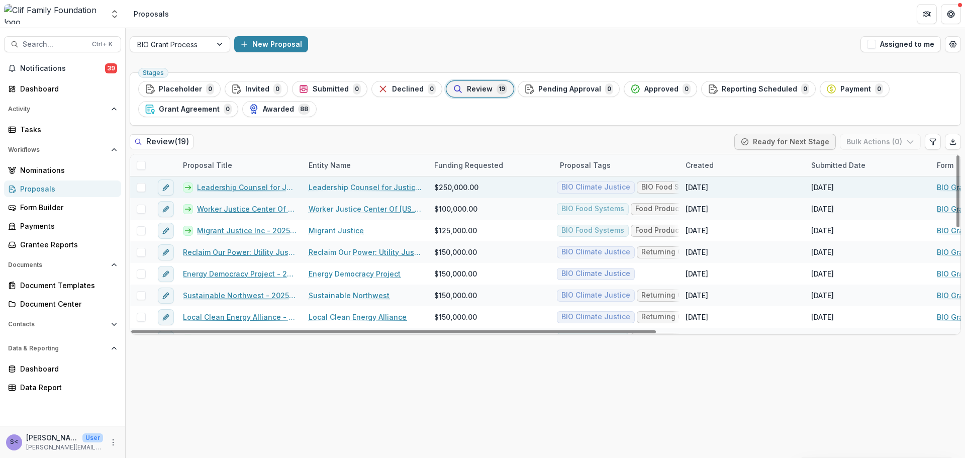
click at [143, 183] on span at bounding box center [141, 187] width 9 height 9
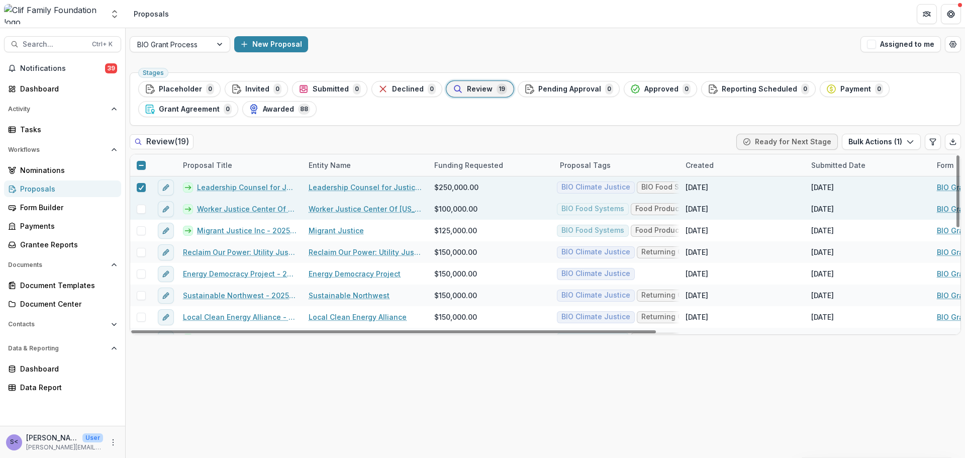
click at [142, 208] on span at bounding box center [141, 208] width 9 height 9
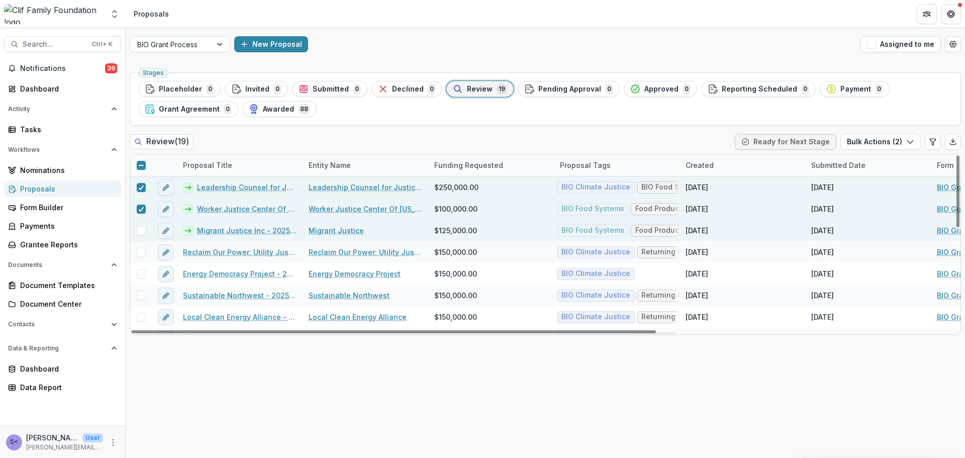
click at [140, 234] on span at bounding box center [141, 230] width 9 height 9
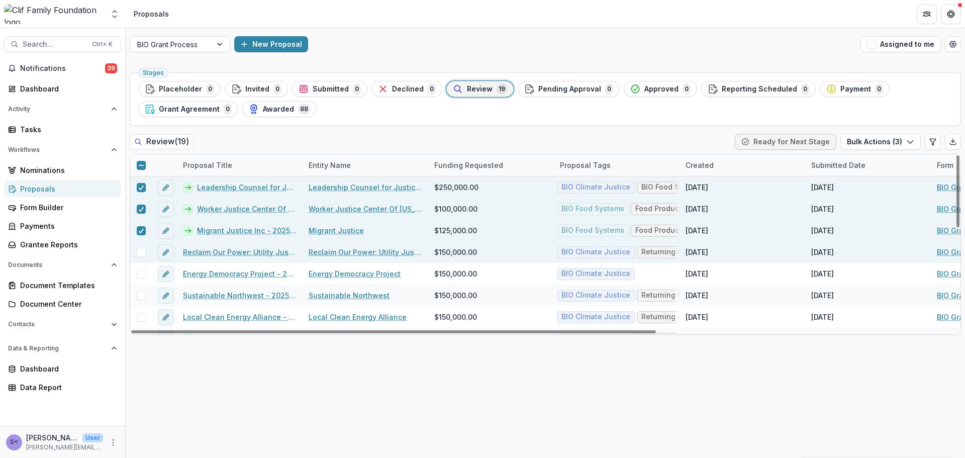
click at [141, 253] on span at bounding box center [141, 252] width 9 height 9
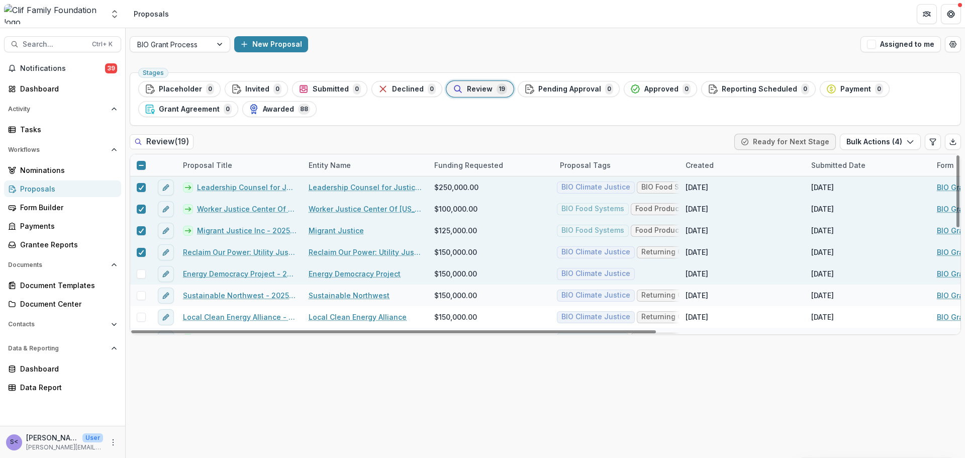
click at [140, 276] on span at bounding box center [141, 273] width 9 height 9
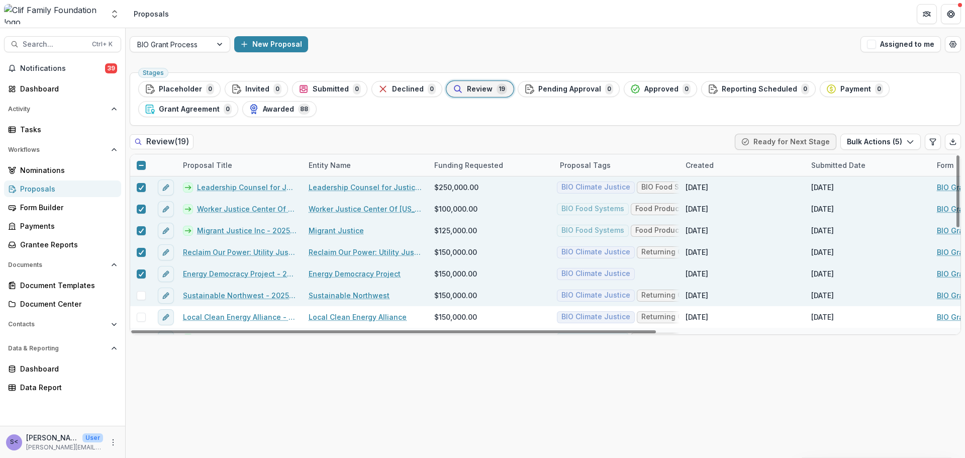
click at [142, 298] on span at bounding box center [141, 295] width 9 height 9
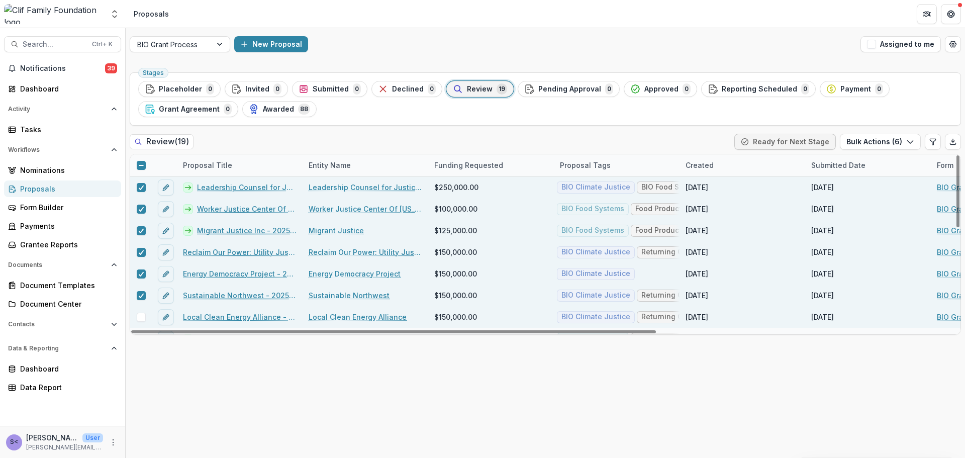
click at [141, 316] on span at bounding box center [141, 316] width 9 height 9
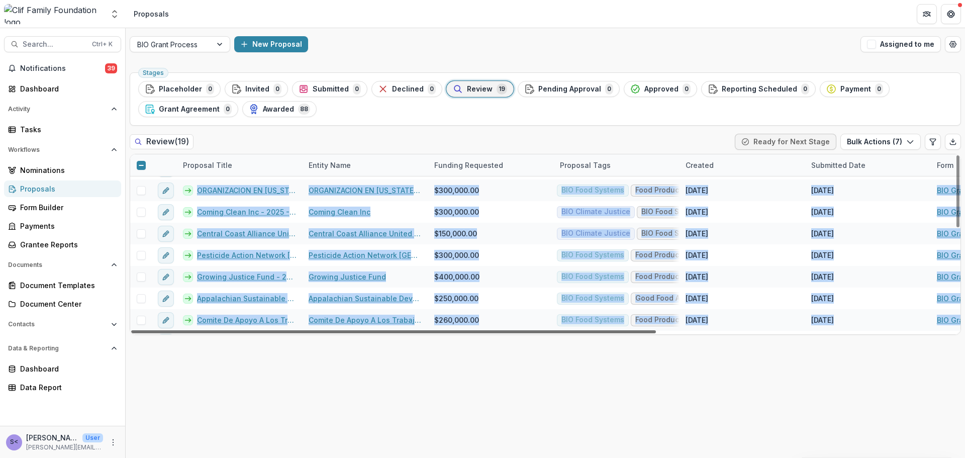
drag, startPoint x: 217, startPoint y: 327, endPoint x: 467, endPoint y: 333, distance: 249.8
click at [467, 333] on div "Proposal Title Entity Name Funding Requested Proposal Tags Created Submitted Da…" at bounding box center [545, 244] width 830 height 180
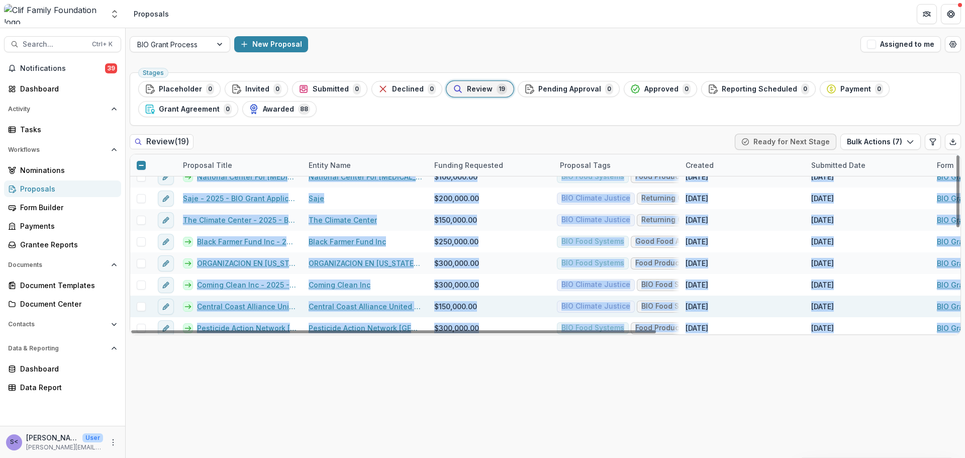
scroll to position [102, 0]
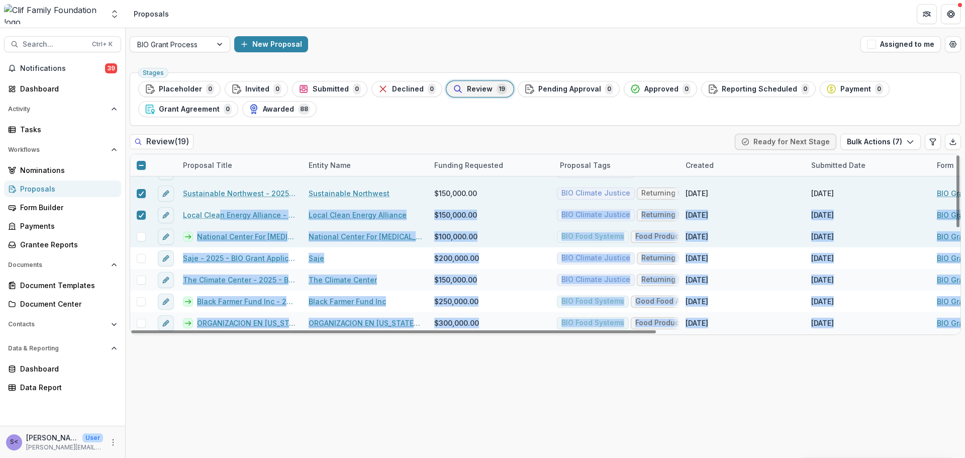
click at [142, 238] on span at bounding box center [141, 236] width 9 height 9
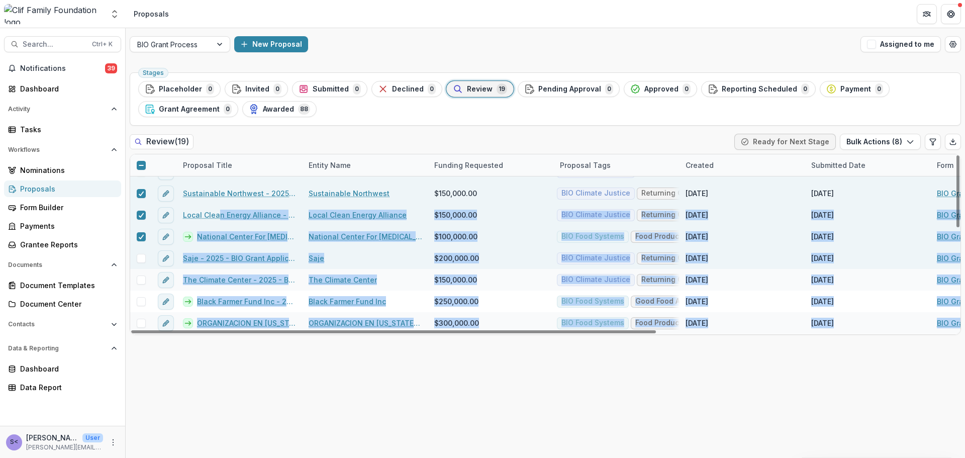
click at [145, 261] on span at bounding box center [141, 258] width 9 height 9
click at [373, 261] on div "Saje" at bounding box center [365, 258] width 126 height 22
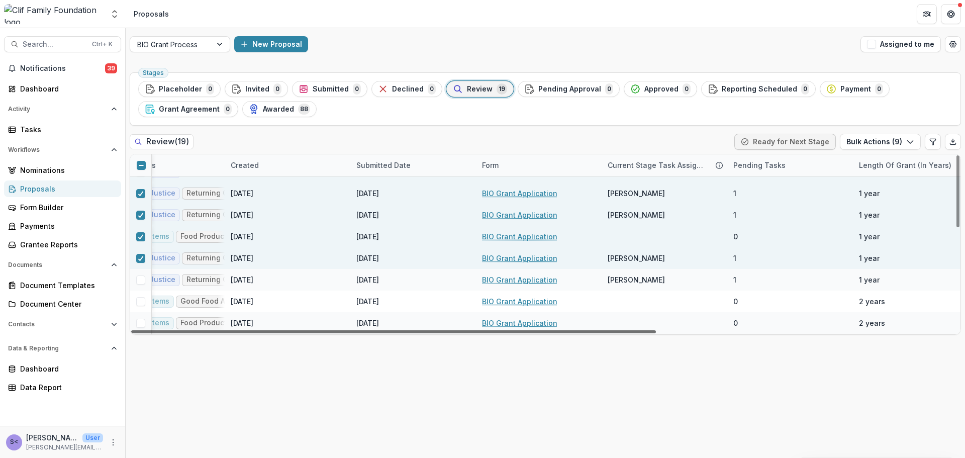
scroll to position [102, 473]
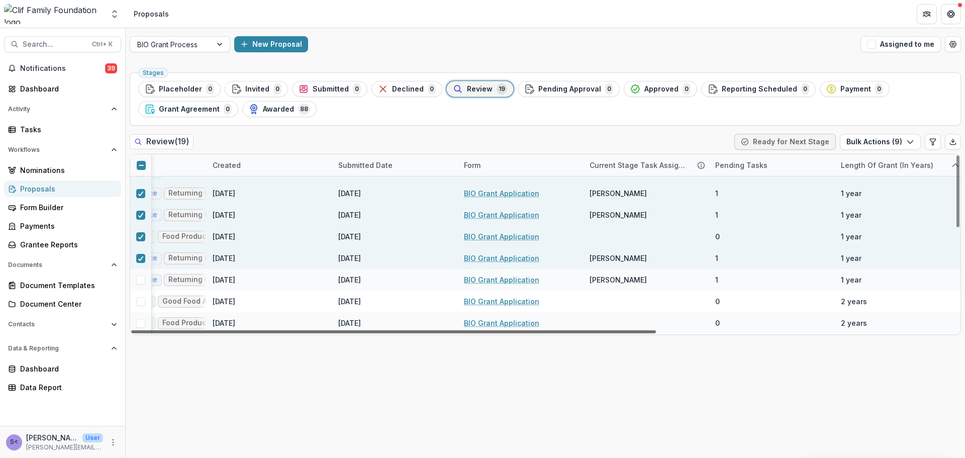
drag, startPoint x: 422, startPoint y: 329, endPoint x: 751, endPoint y: 336, distance: 328.6
click at [656, 333] on div at bounding box center [393, 331] width 524 height 3
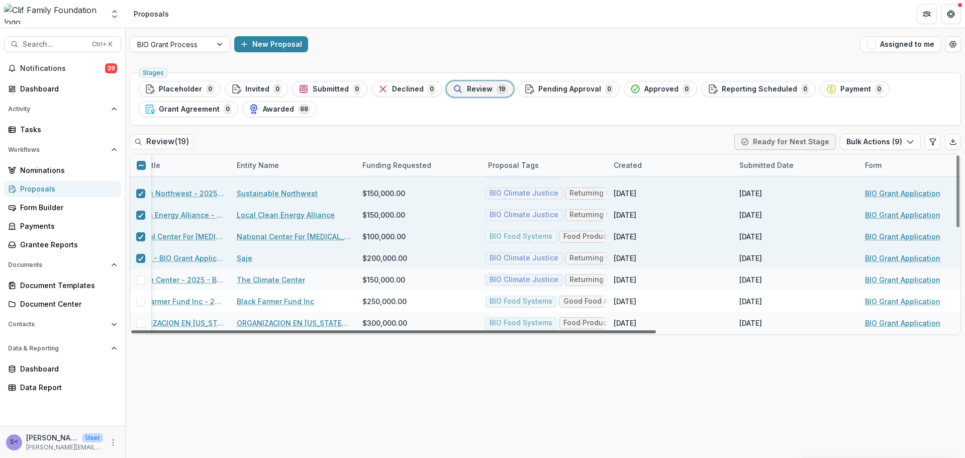
scroll to position [102, 0]
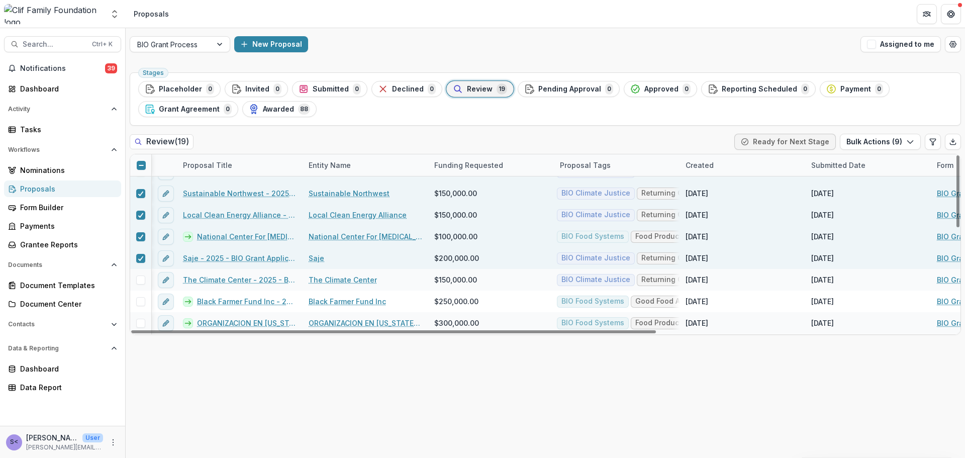
drag, startPoint x: 652, startPoint y: 331, endPoint x: 346, endPoint y: 335, distance: 306.5
click at [348, 333] on div at bounding box center [393, 331] width 524 height 3
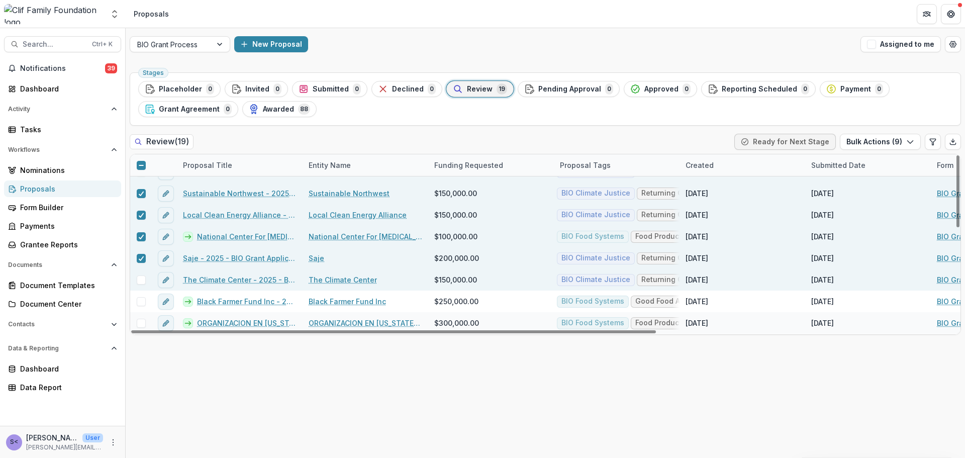
click at [142, 279] on span at bounding box center [141, 279] width 9 height 9
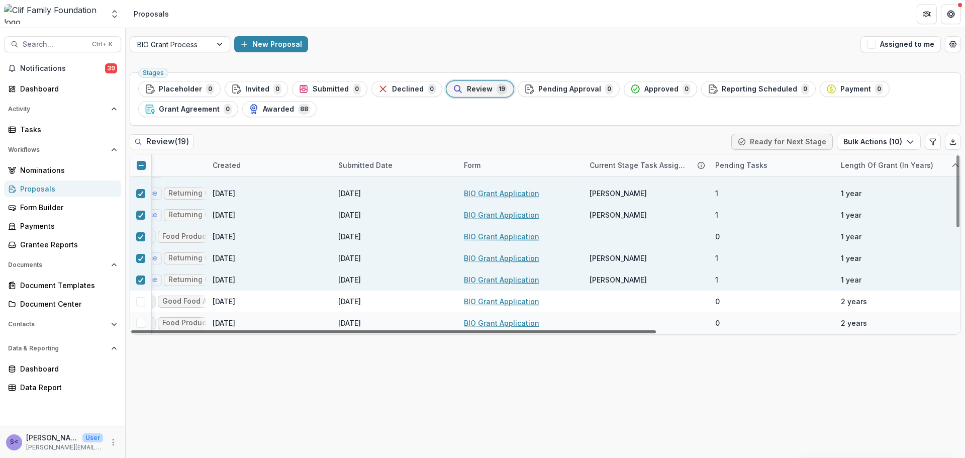
drag, startPoint x: 358, startPoint y: 333, endPoint x: 873, endPoint y: 338, distance: 515.5
click at [656, 333] on div at bounding box center [393, 331] width 524 height 3
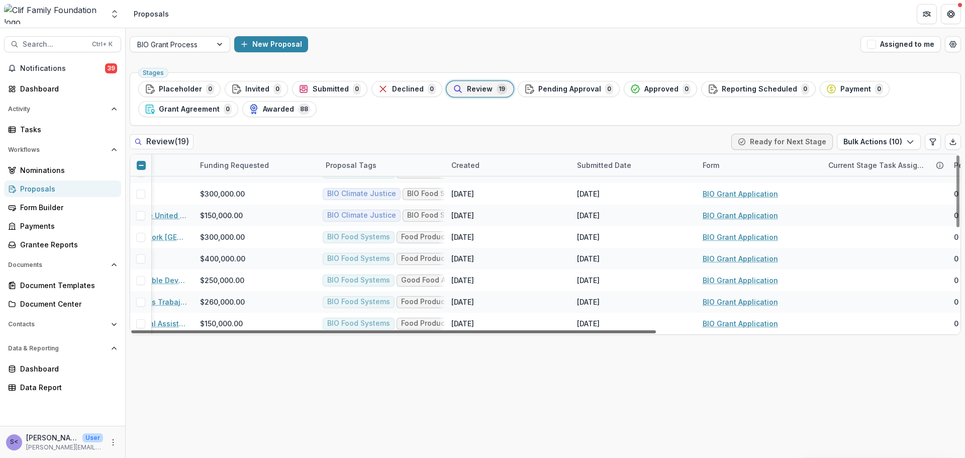
scroll to position [253, 0]
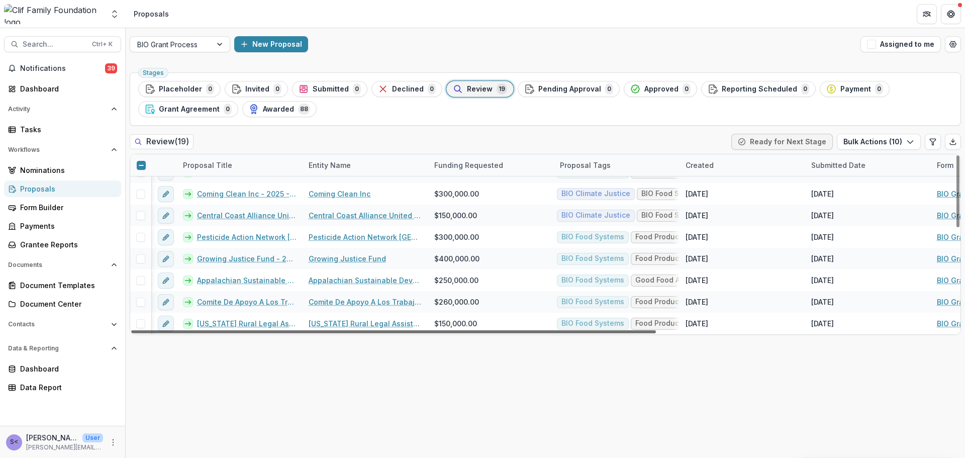
drag, startPoint x: 798, startPoint y: 333, endPoint x: 305, endPoint y: 334, distance: 492.8
click at [305, 333] on div at bounding box center [393, 331] width 524 height 3
click at [952, 144] on icon "Export table data" at bounding box center [953, 144] width 6 height 2
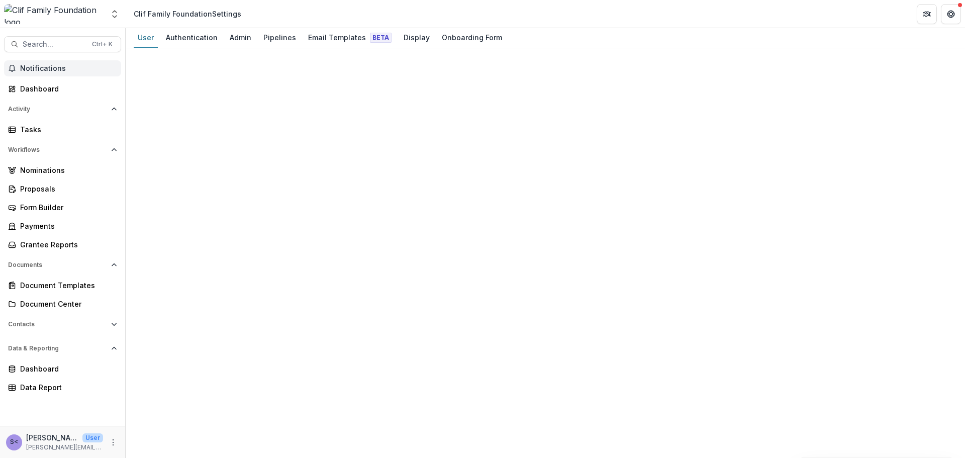
select select "****"
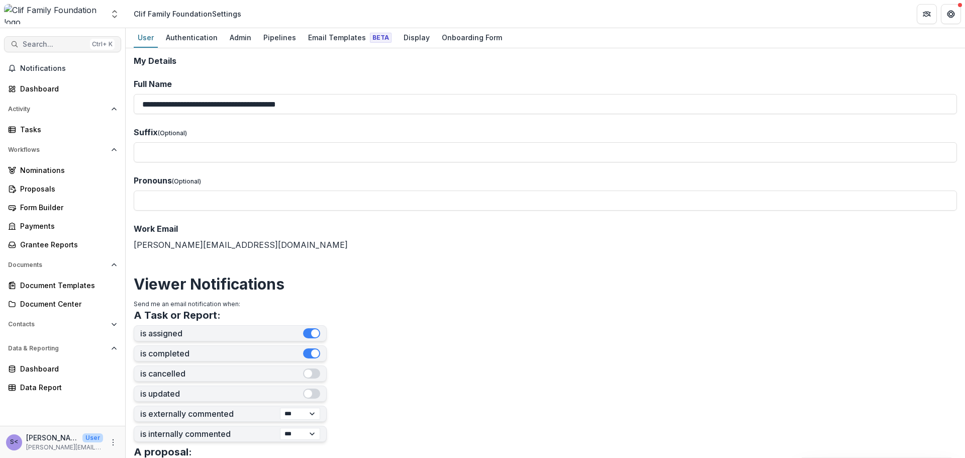
click at [36, 45] on span "Search..." at bounding box center [54, 44] width 63 height 9
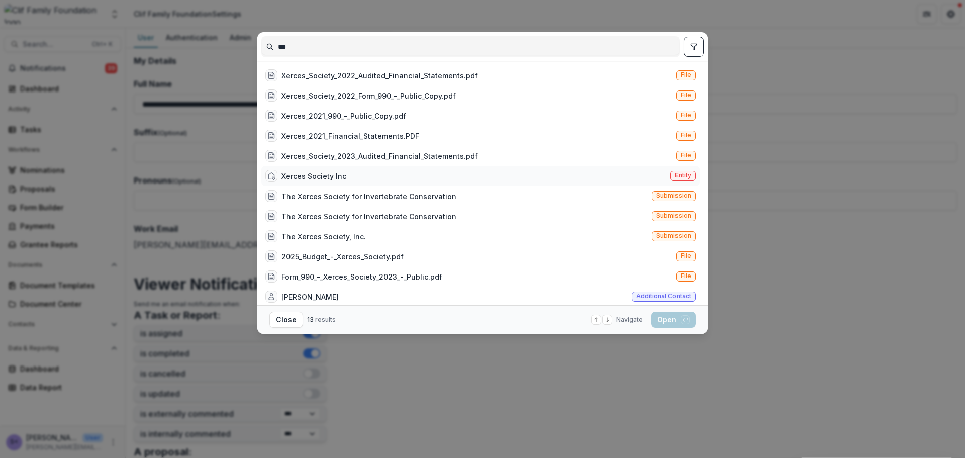
type input "***"
click at [421, 179] on div "Xerces Society Inc Entity" at bounding box center [480, 176] width 438 height 20
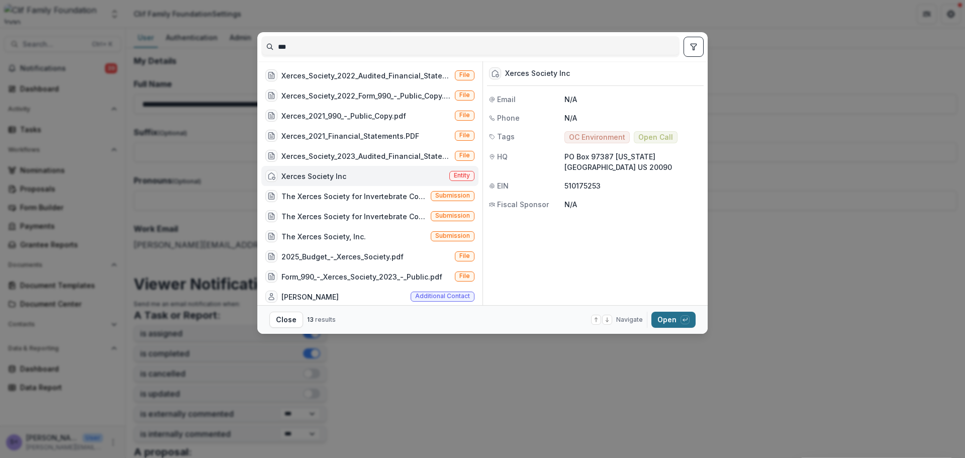
click at [680, 320] on button "Open with enter key" at bounding box center [673, 319] width 44 height 16
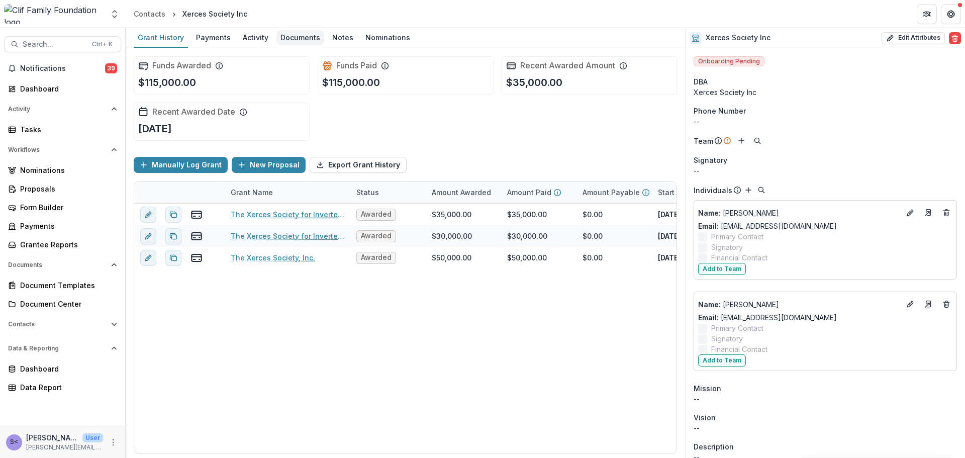
click at [294, 33] on div "Documents" at bounding box center [300, 37] width 48 height 15
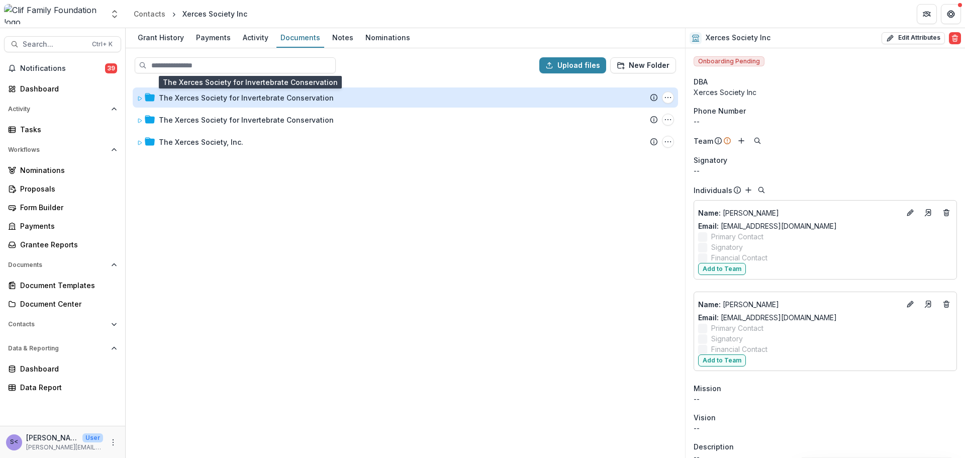
click at [174, 102] on div "The Xerces Society for Invertebrate Conservation" at bounding box center [246, 97] width 175 height 11
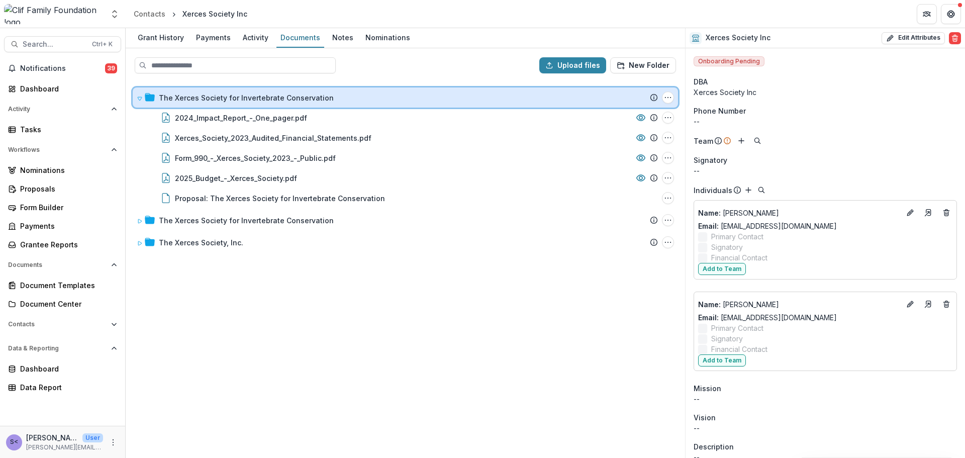
click at [147, 102] on icon at bounding box center [150, 97] width 10 height 10
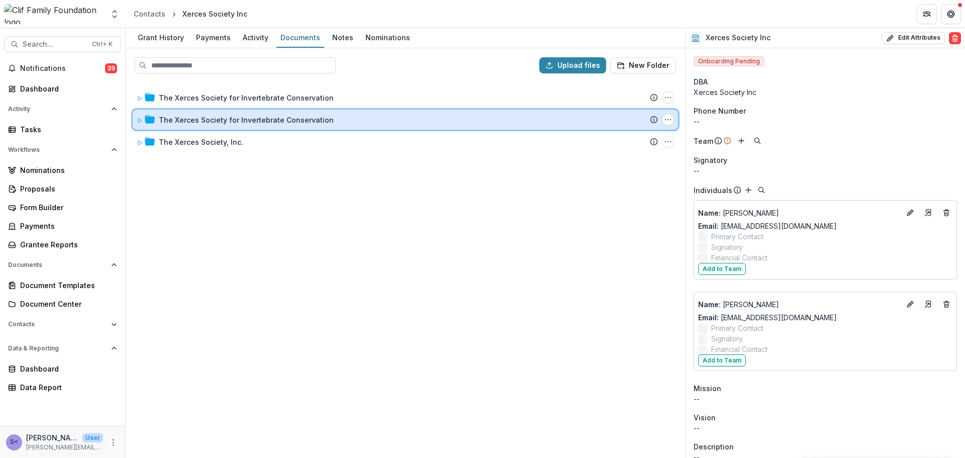
click at [151, 119] on icon at bounding box center [150, 119] width 10 height 8
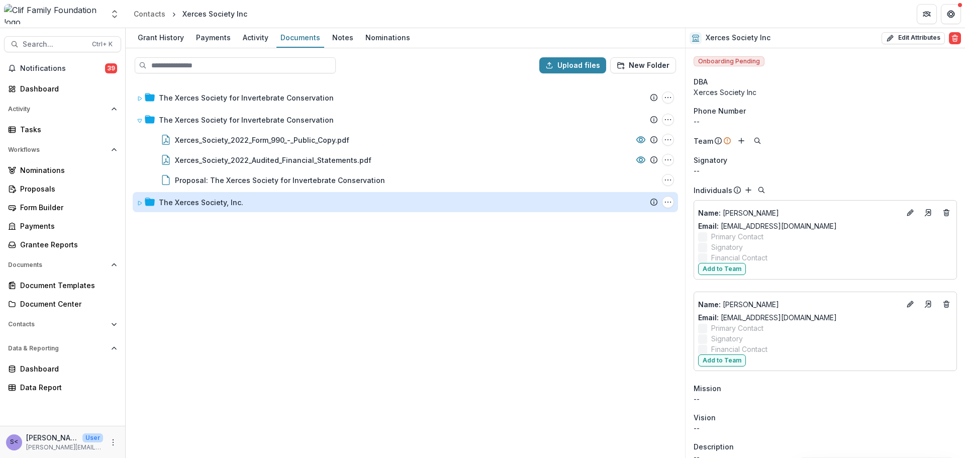
click at [175, 202] on div "The Xerces Society, Inc." at bounding box center [201, 202] width 84 height 11
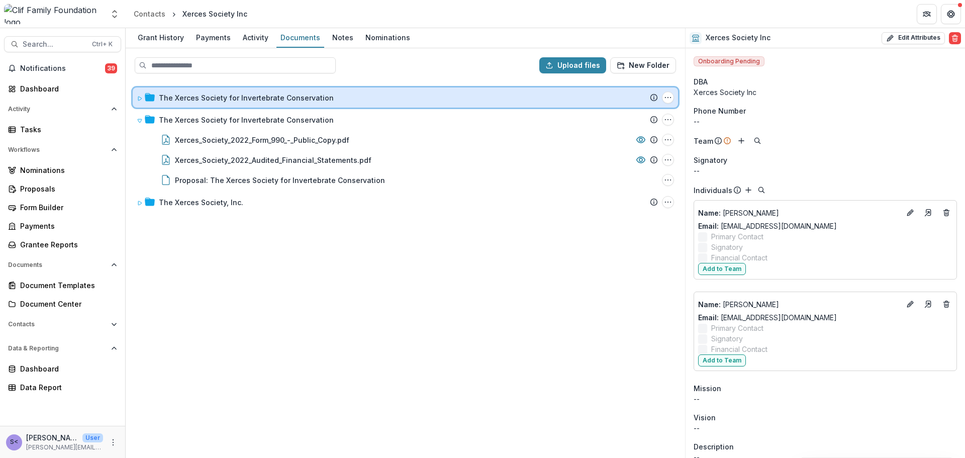
click at [155, 98] on div "The Xerces Society for Invertebrate Conservation" at bounding box center [397, 97] width 521 height 11
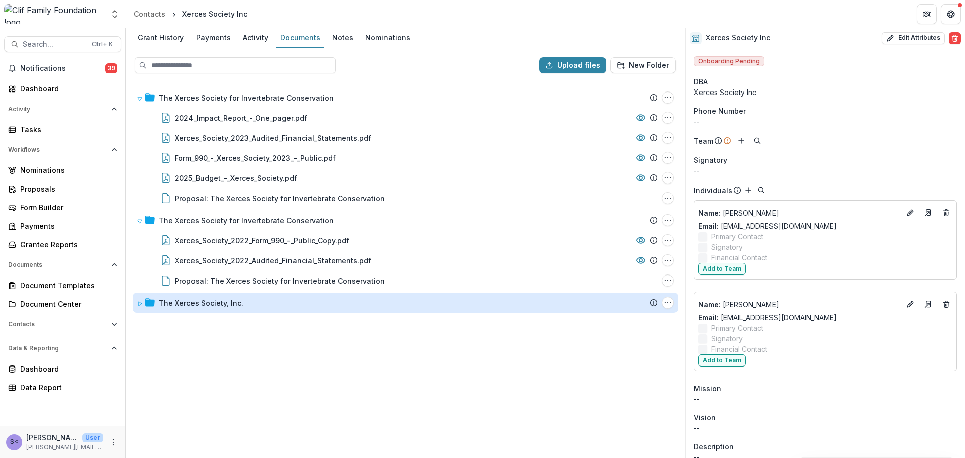
click at [176, 301] on div "The Xerces Society, Inc." at bounding box center [201, 302] width 84 height 11
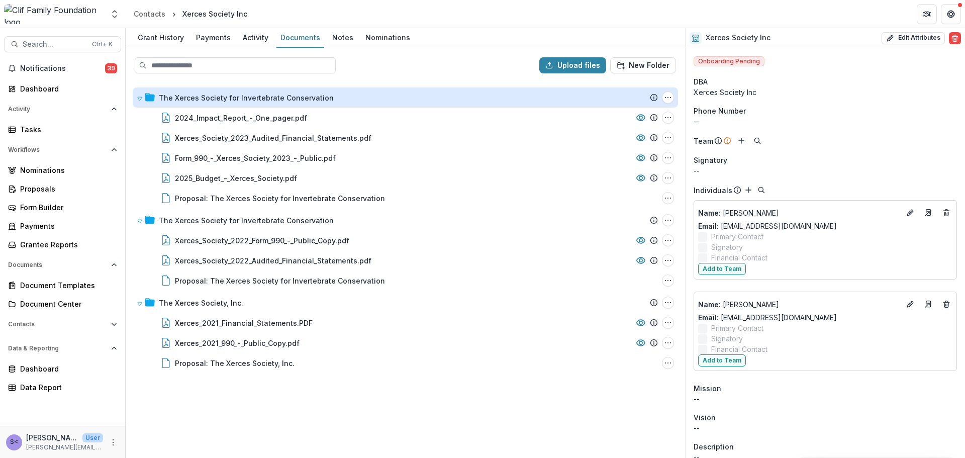
click at [260, 102] on div "The Xerces Society for Invertebrate Conservation" at bounding box center [246, 97] width 175 height 11
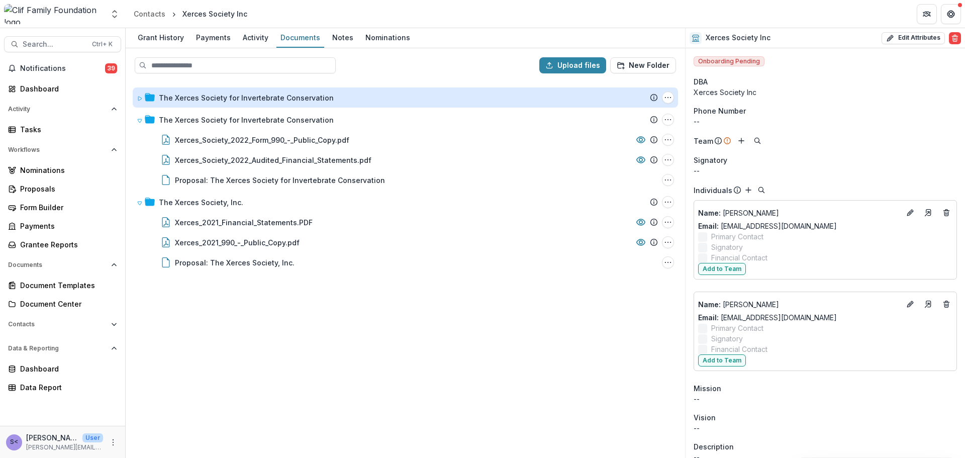
click at [260, 102] on div "The Xerces Society for Invertebrate Conservation" at bounding box center [246, 97] width 175 height 11
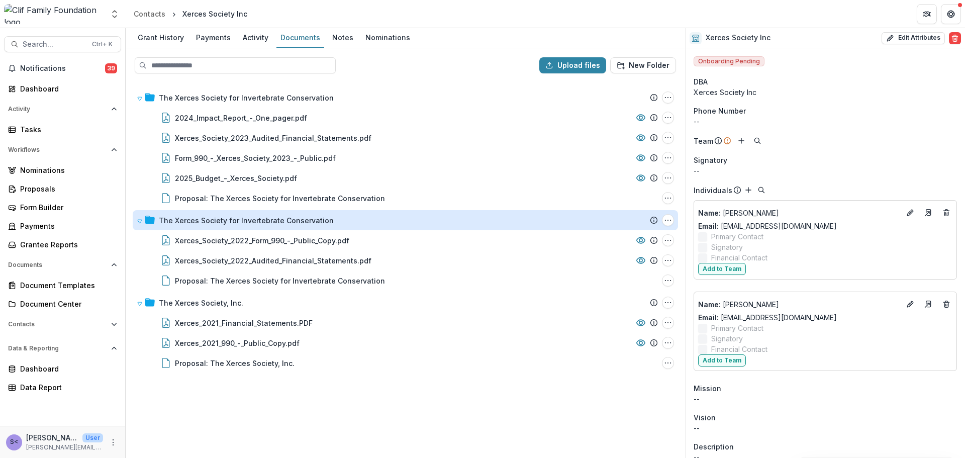
click at [172, 220] on div "The Xerces Society for Invertebrate Conservation" at bounding box center [246, 220] width 175 height 11
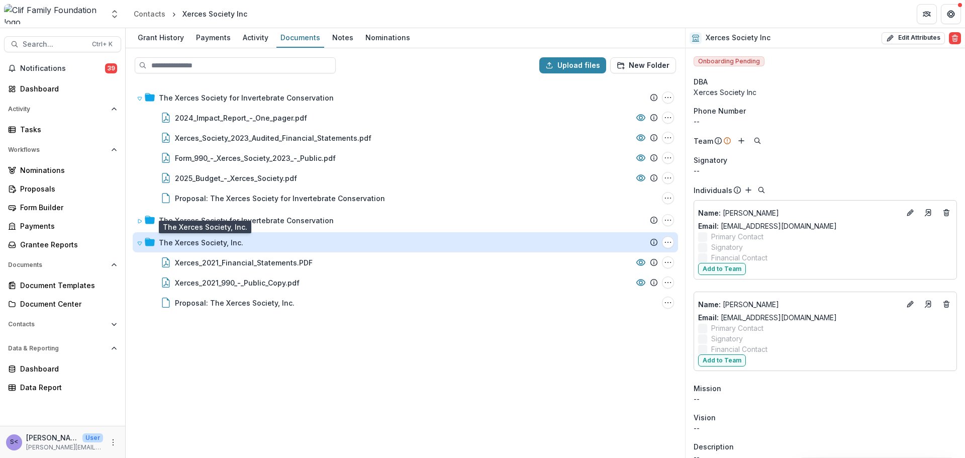
click at [189, 243] on div "The Xerces Society, Inc." at bounding box center [201, 242] width 84 height 11
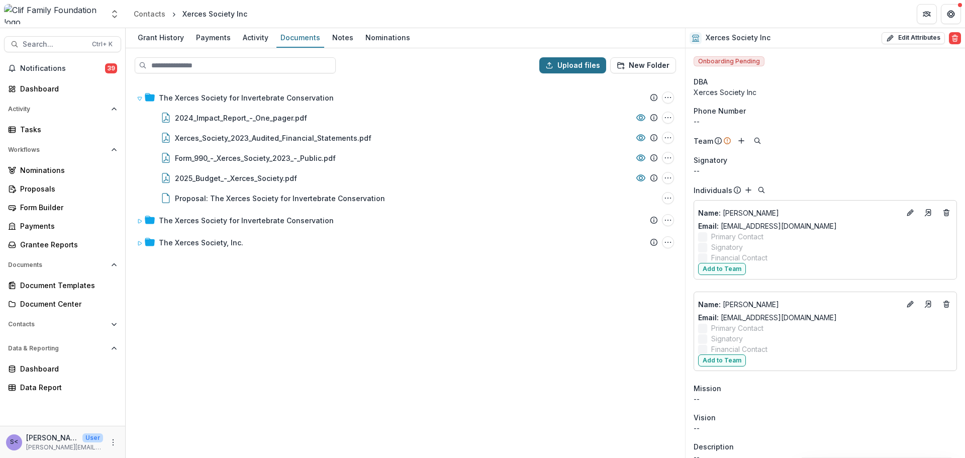
click at [567, 67] on button "Upload files" at bounding box center [572, 65] width 67 height 16
type input "**********"
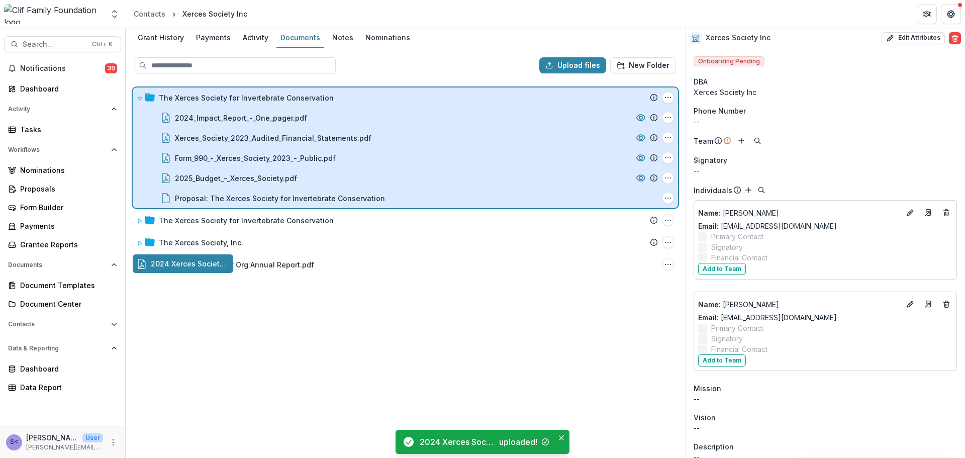
drag, startPoint x: 153, startPoint y: 262, endPoint x: 212, endPoint y: 108, distance: 165.1
click at [212, 108] on div "Upload files New Folder The Xerces Society for Invertebrate Conservation Submis…" at bounding box center [405, 252] width 559 height 409
